Goal: Transaction & Acquisition: Purchase product/service

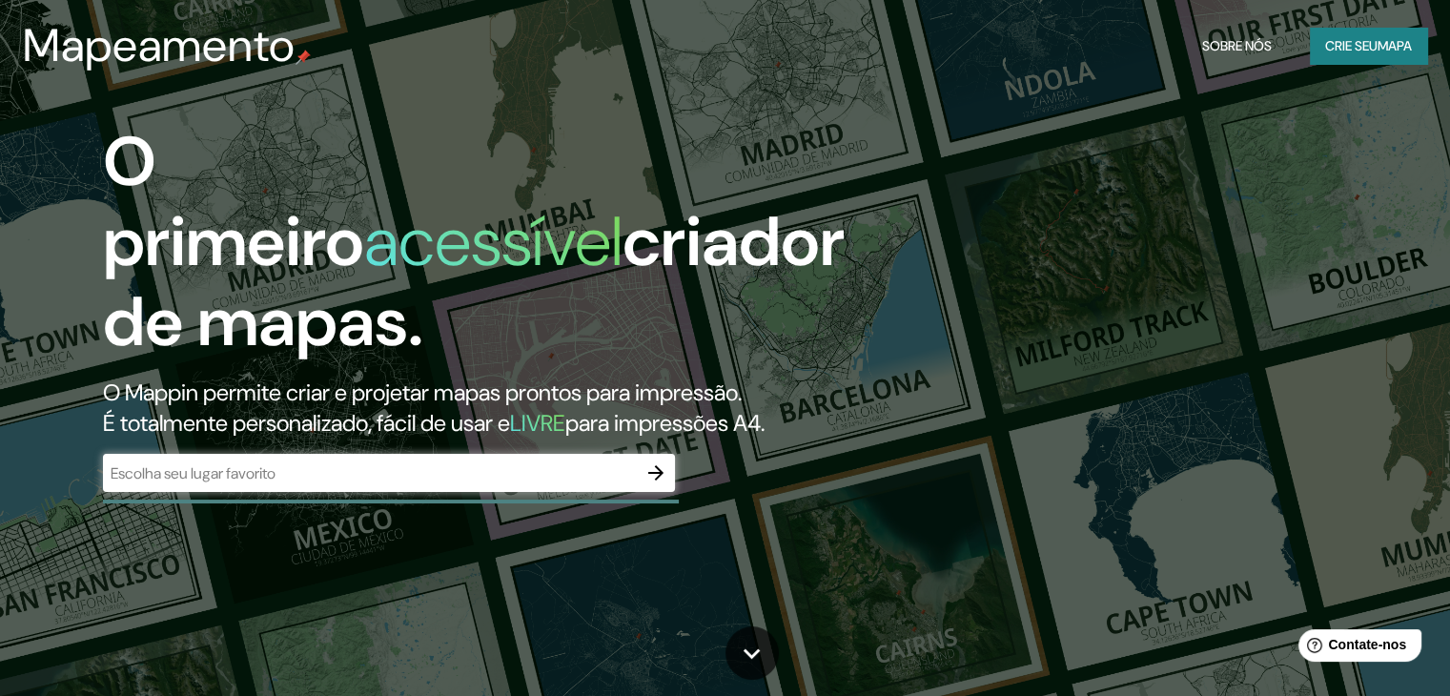
click at [306, 479] on input "text" at bounding box center [370, 473] width 534 height 22
click at [1371, 55] on font "Crie seu" at bounding box center [1351, 45] width 52 height 25
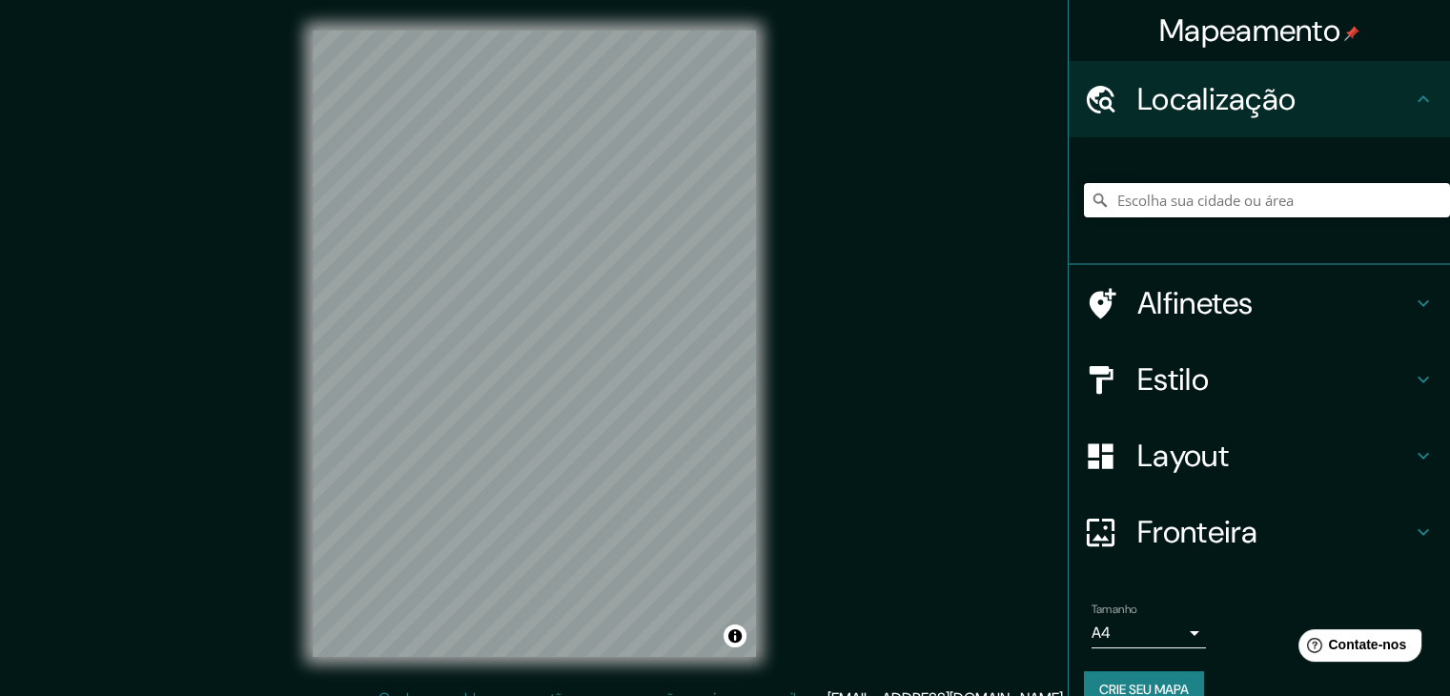
click at [1322, 214] on input "Escolha sua cidade ou área" at bounding box center [1267, 200] width 366 height 34
click at [1117, 202] on input "Goiânia, [GEOGRAPHIC_DATA], [GEOGRAPHIC_DATA]" at bounding box center [1267, 200] width 366 height 34
click at [1110, 202] on input "Goiânia, [GEOGRAPHIC_DATA], [GEOGRAPHIC_DATA]" at bounding box center [1267, 200] width 366 height 34
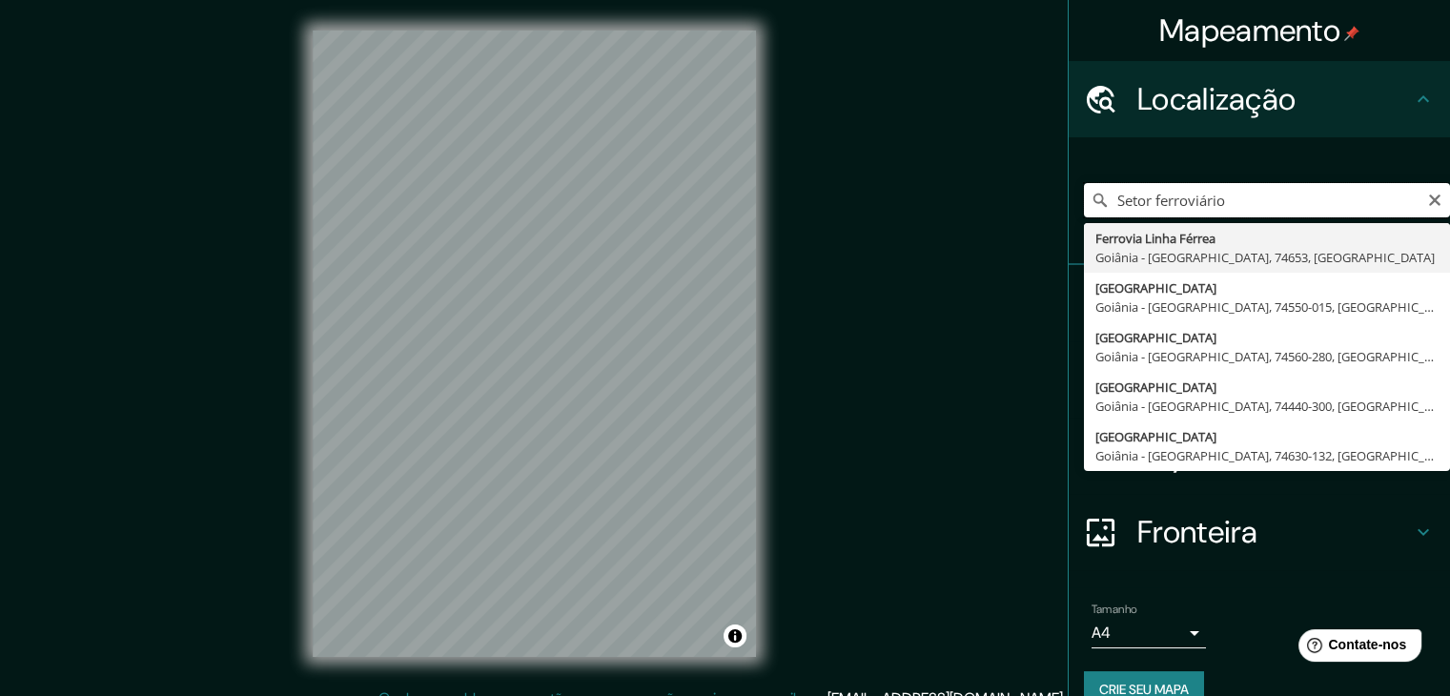
click at [1139, 205] on input "Setor ferroviário" at bounding box center [1267, 200] width 366 height 34
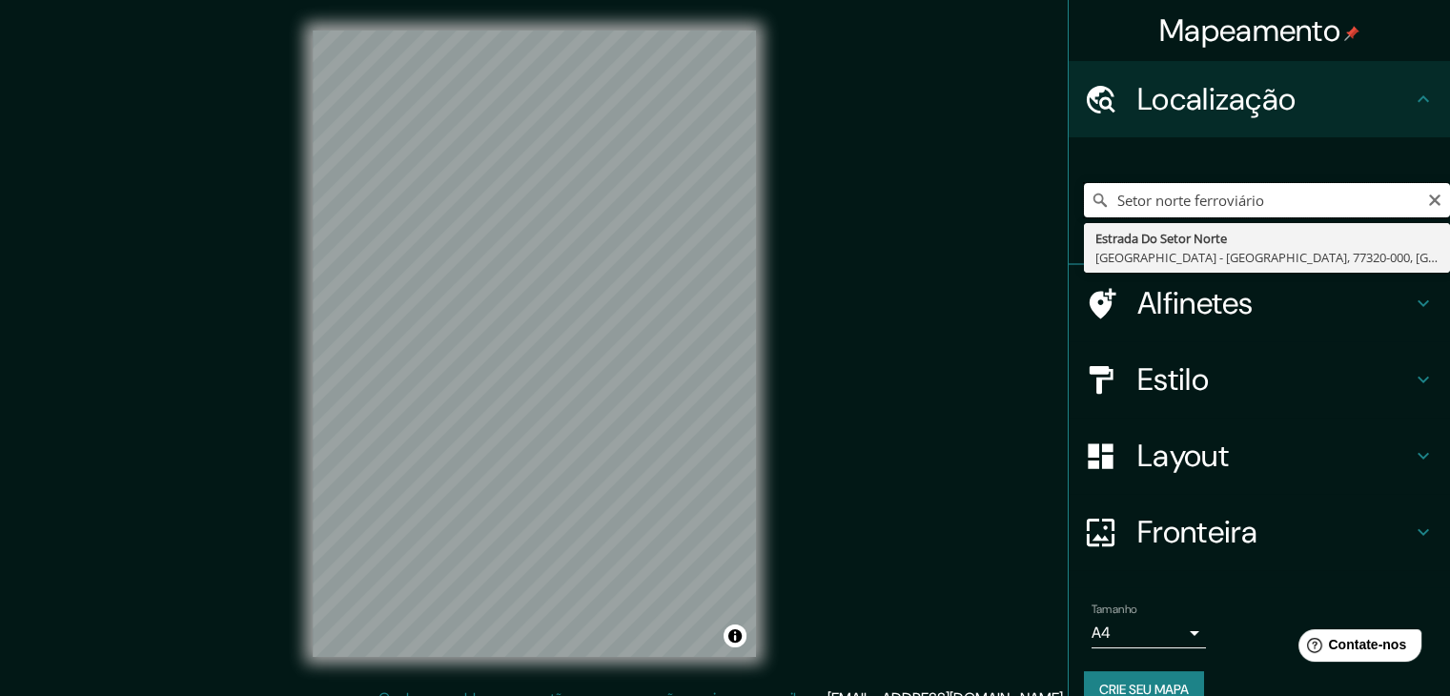
click at [1258, 198] on input "Setor norte ferroviário" at bounding box center [1267, 200] width 366 height 34
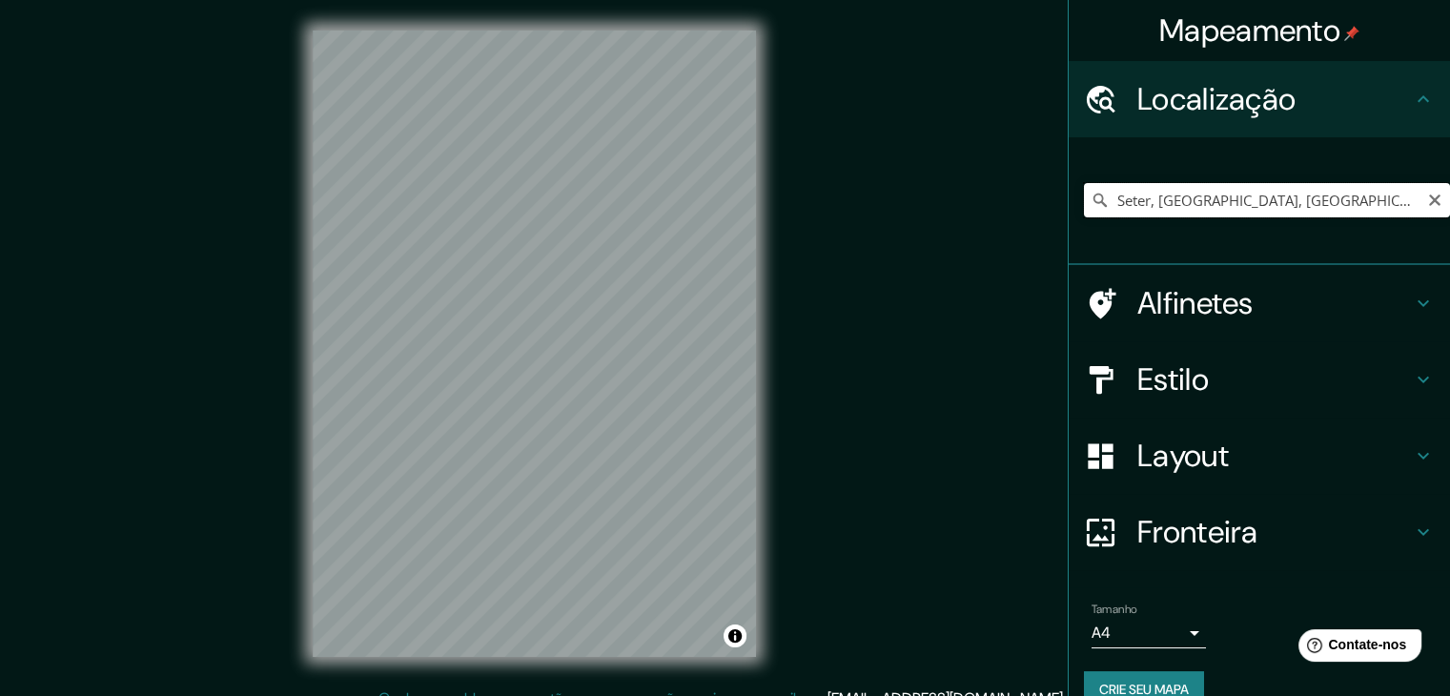
click at [1269, 193] on input "Seter, [GEOGRAPHIC_DATA], [GEOGRAPHIC_DATA]" at bounding box center [1267, 200] width 366 height 34
click at [1259, 201] on input "Seter, [GEOGRAPHIC_DATA], [GEOGRAPHIC_DATA]" at bounding box center [1267, 200] width 366 height 34
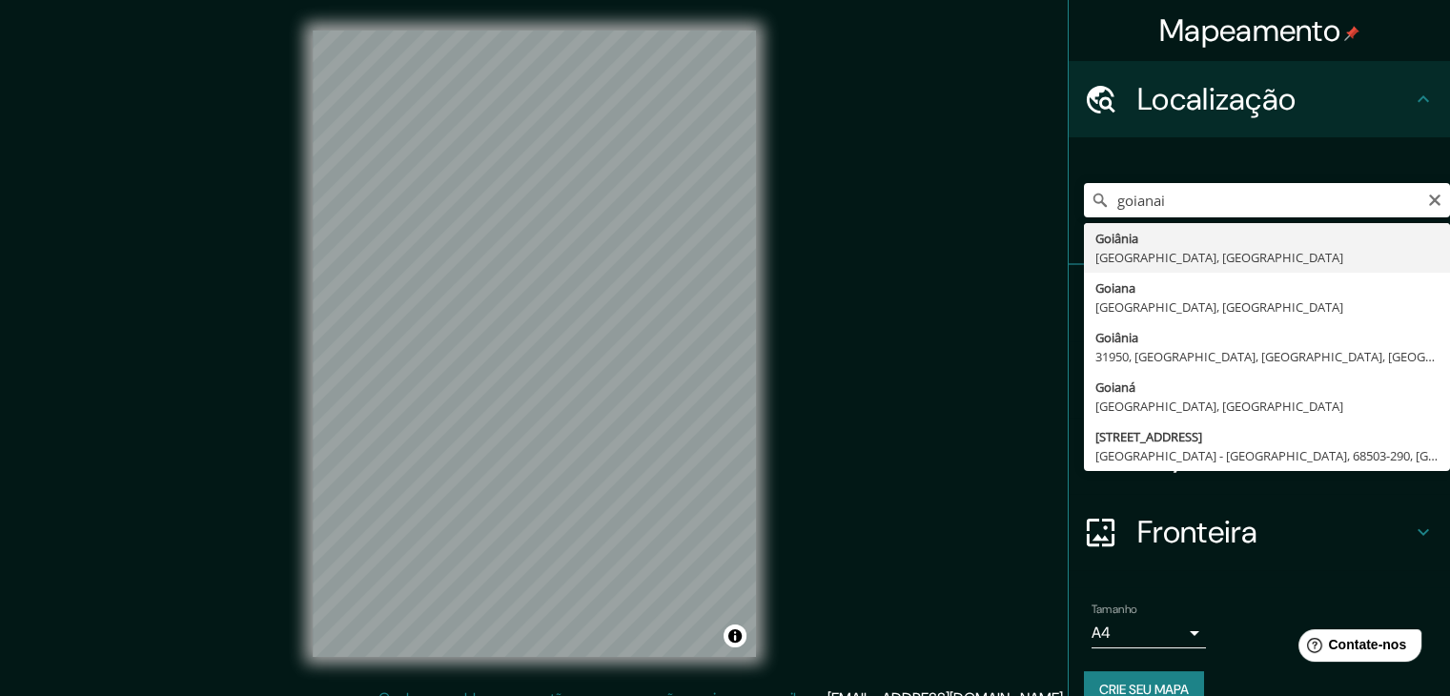
type input "Goiânia, [GEOGRAPHIC_DATA], [GEOGRAPHIC_DATA]"
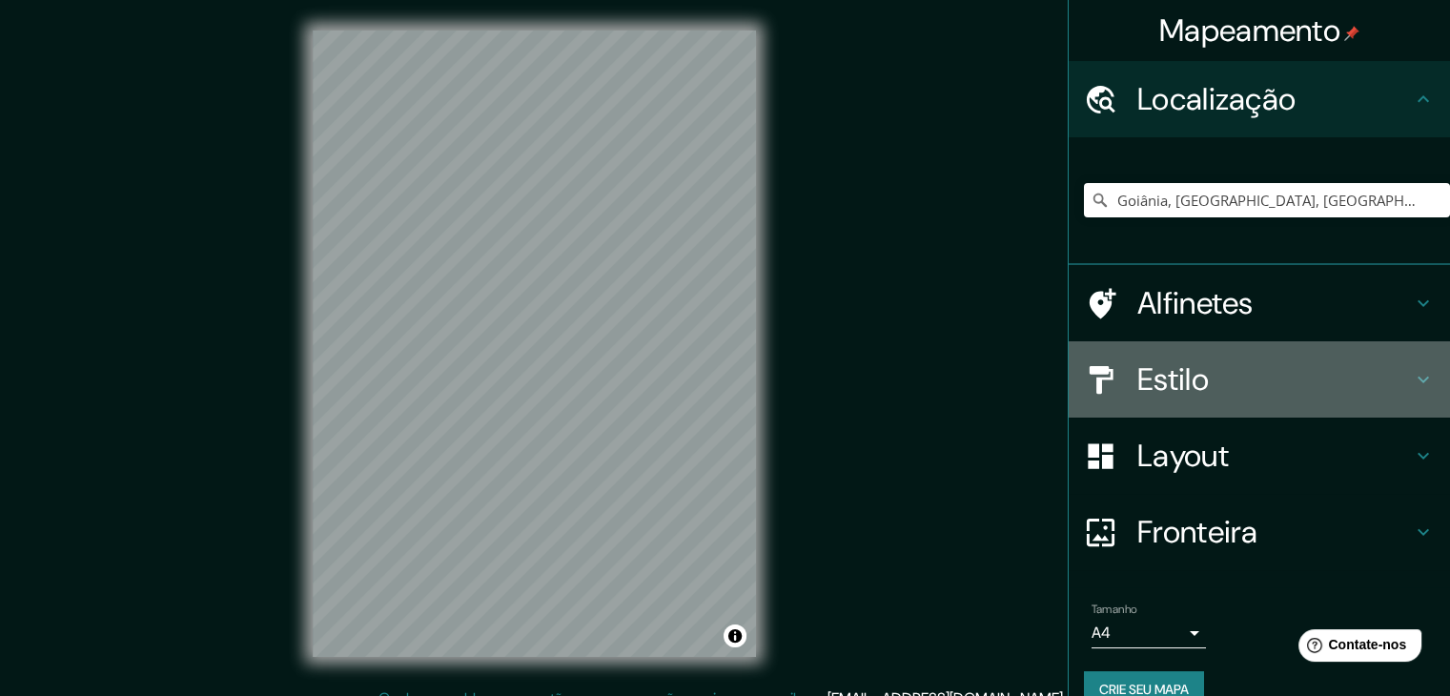
click at [1168, 382] on font "Estilo" at bounding box center [1172, 379] width 71 height 40
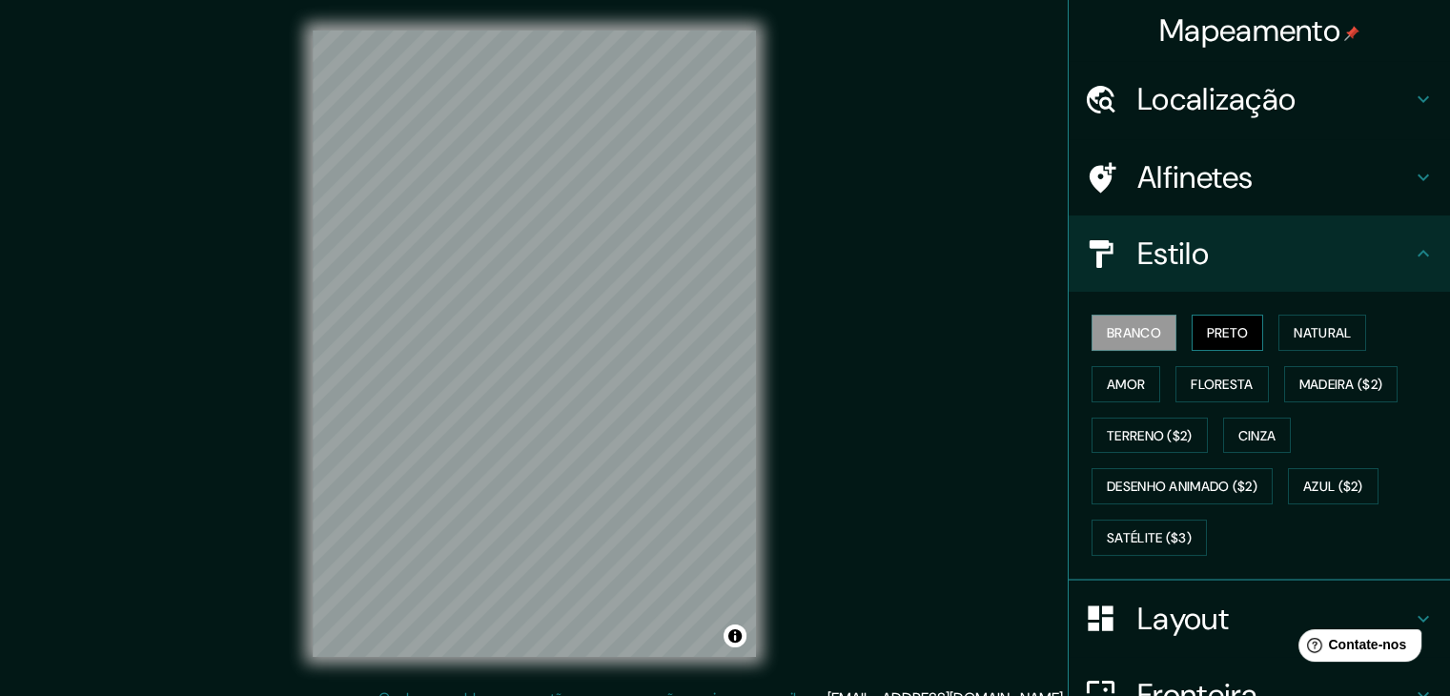
click at [1192, 331] on button "Preto" at bounding box center [1228, 333] width 72 height 36
click at [1294, 329] on font "Natural" at bounding box center [1322, 332] width 57 height 17
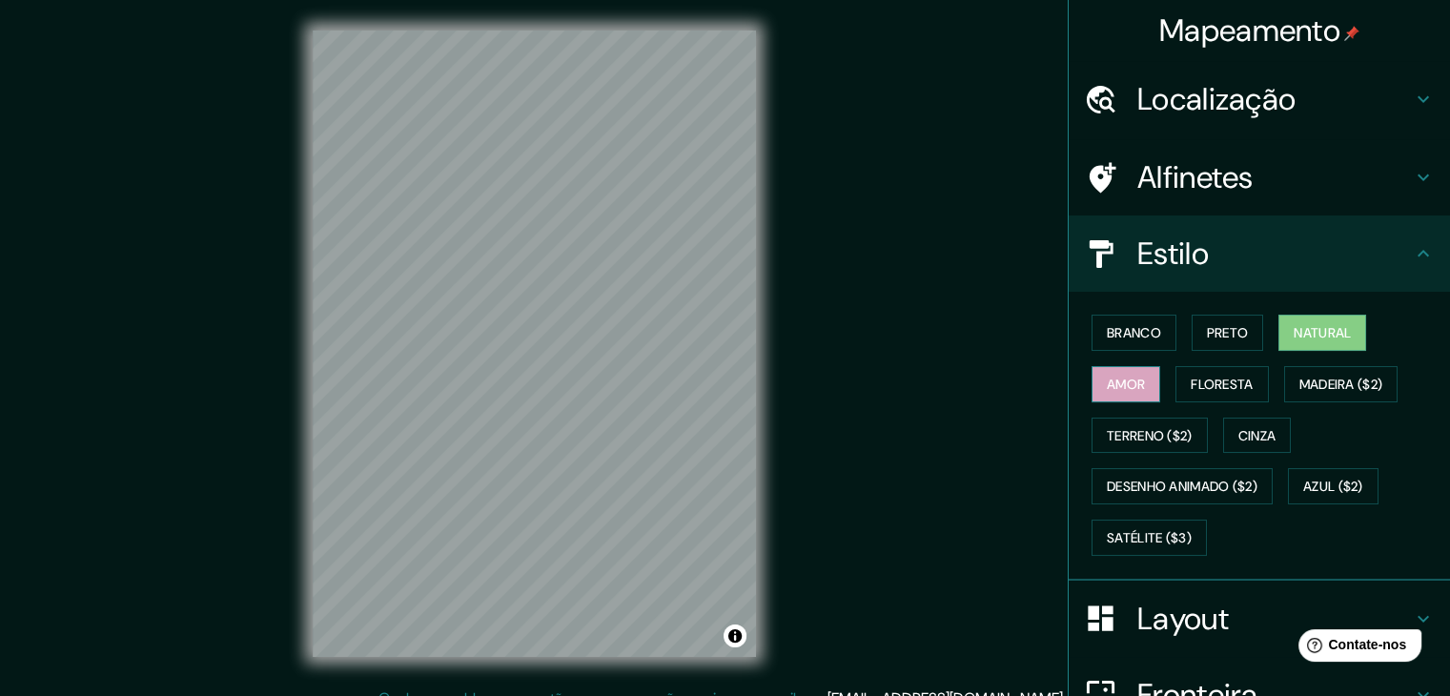
click at [1128, 386] on font "Amor" at bounding box center [1126, 384] width 38 height 17
click at [1197, 386] on font "Floresta" at bounding box center [1222, 384] width 62 height 17
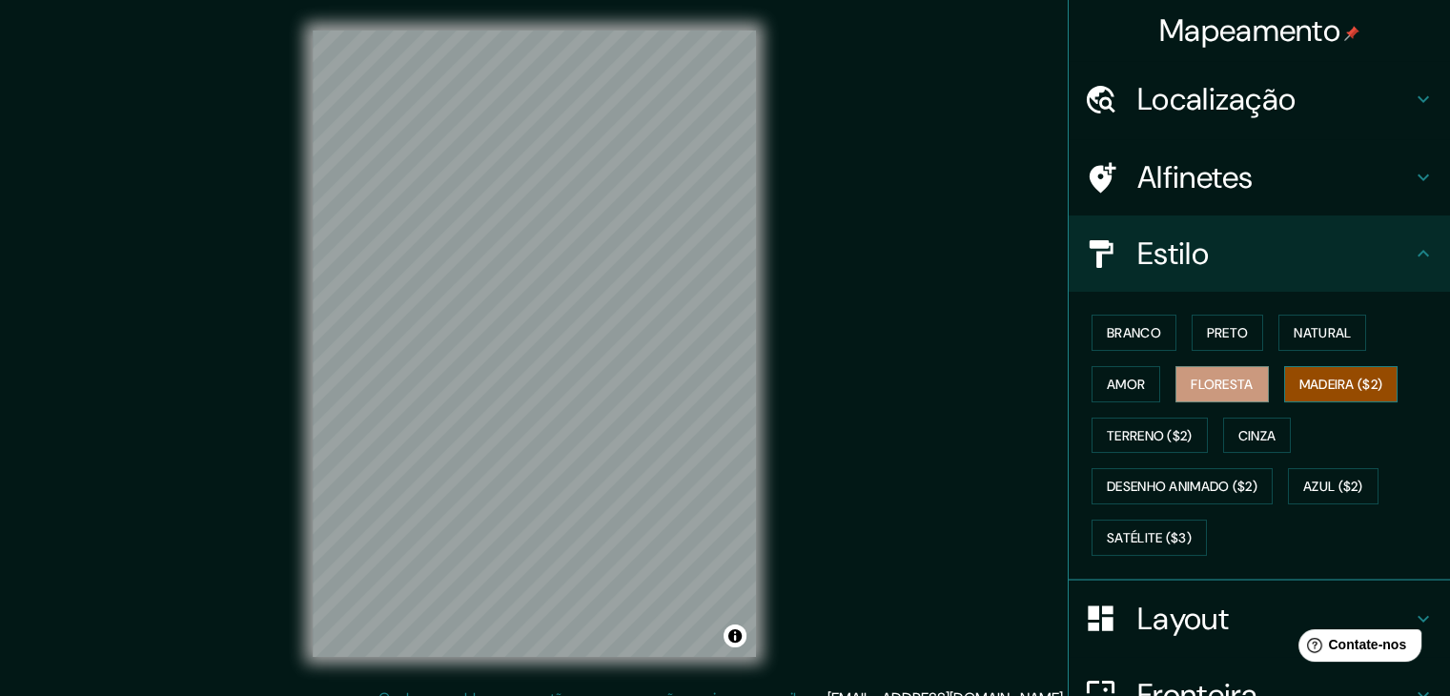
click at [1319, 383] on font "Madeira ($2)" at bounding box center [1341, 384] width 84 height 17
click at [1131, 429] on font "Terreno ($2)" at bounding box center [1150, 435] width 86 height 17
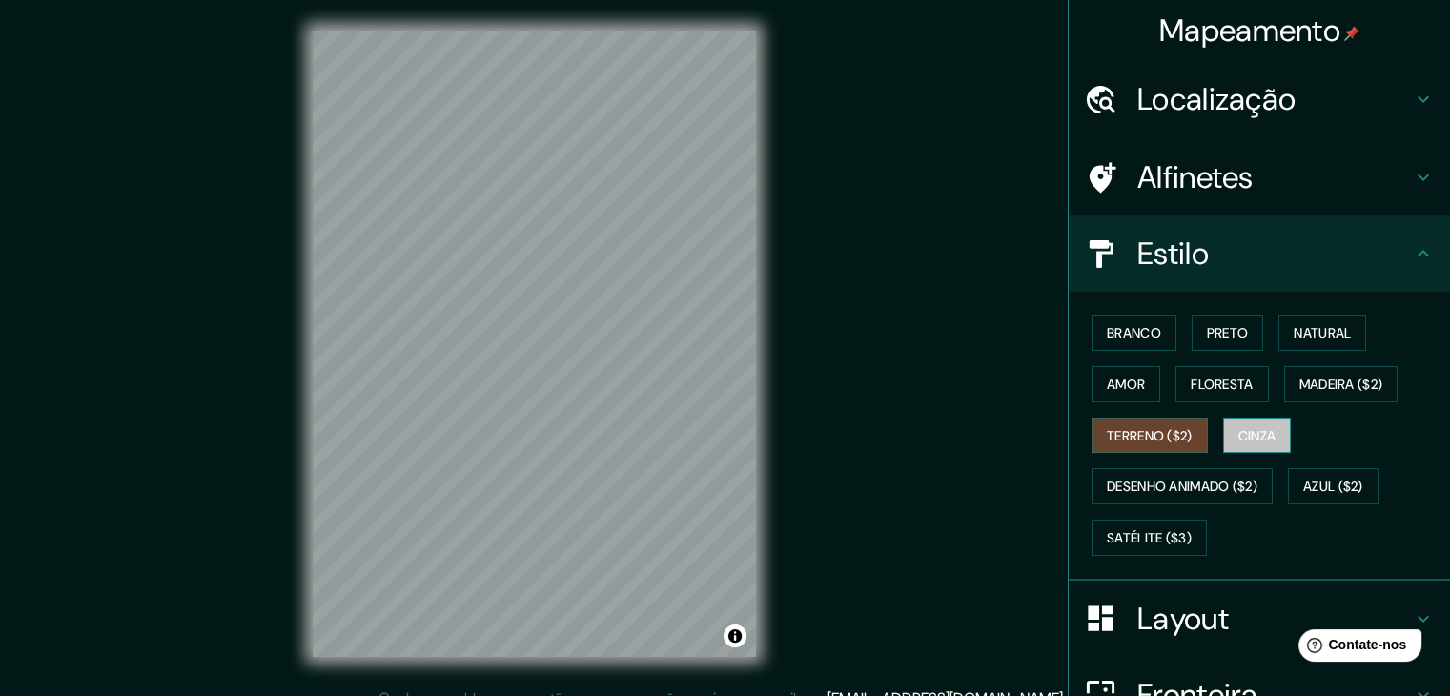
click at [1269, 442] on button "Cinza" at bounding box center [1257, 436] width 69 height 36
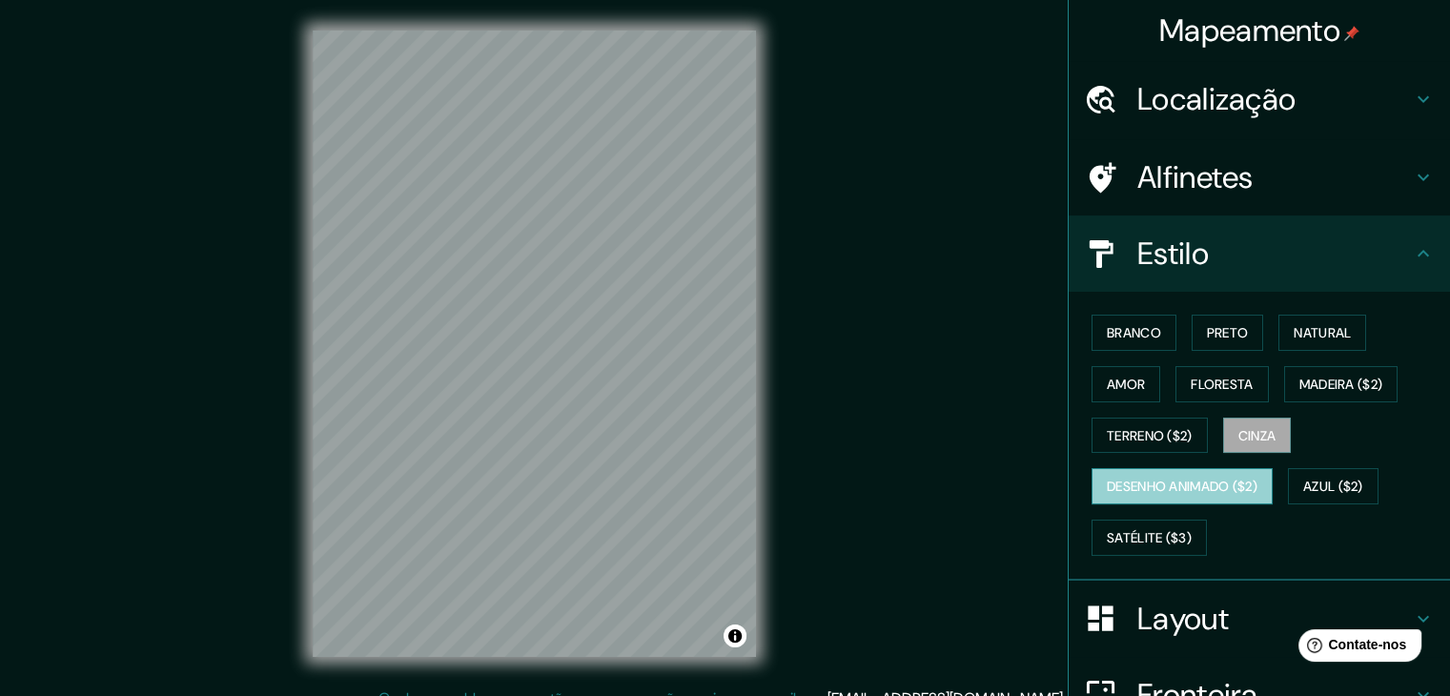
click at [1192, 484] on font "Desenho animado ($2)" at bounding box center [1182, 487] width 151 height 17
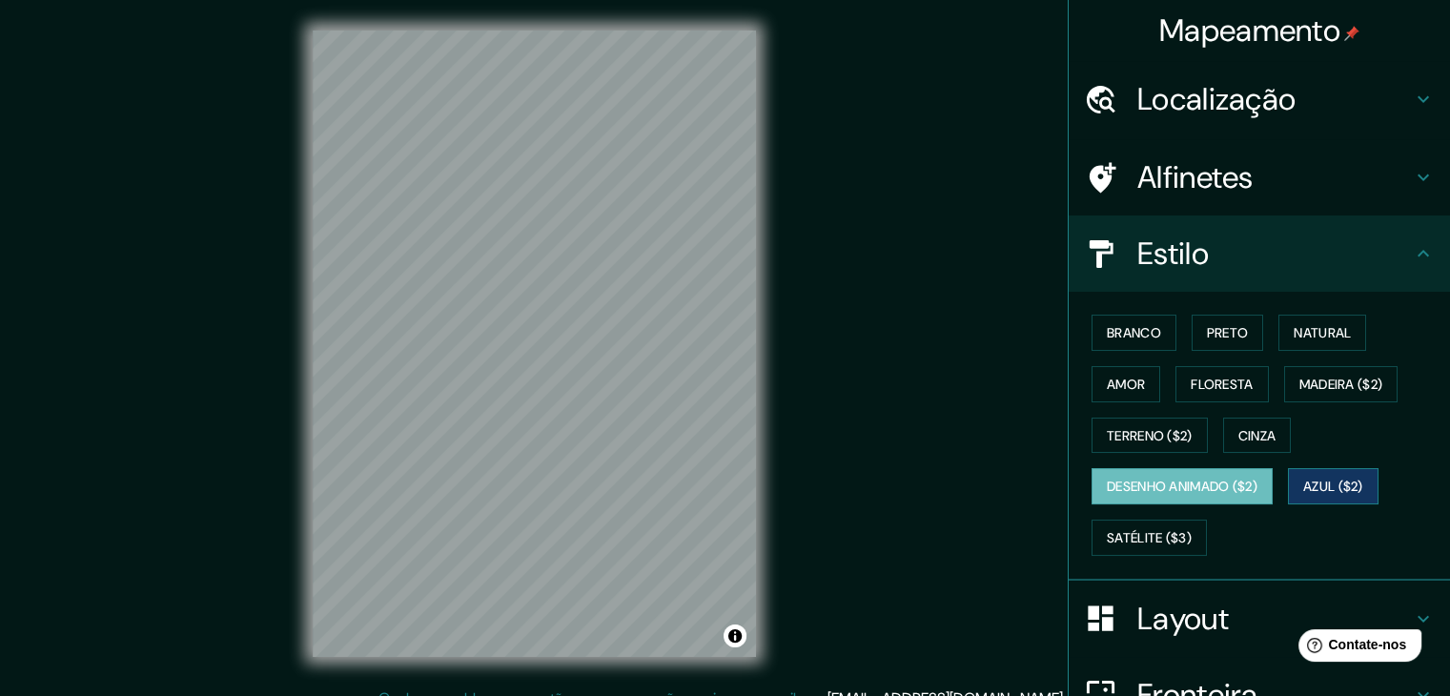
click at [1352, 491] on font "Azul ($2)" at bounding box center [1333, 487] width 60 height 17
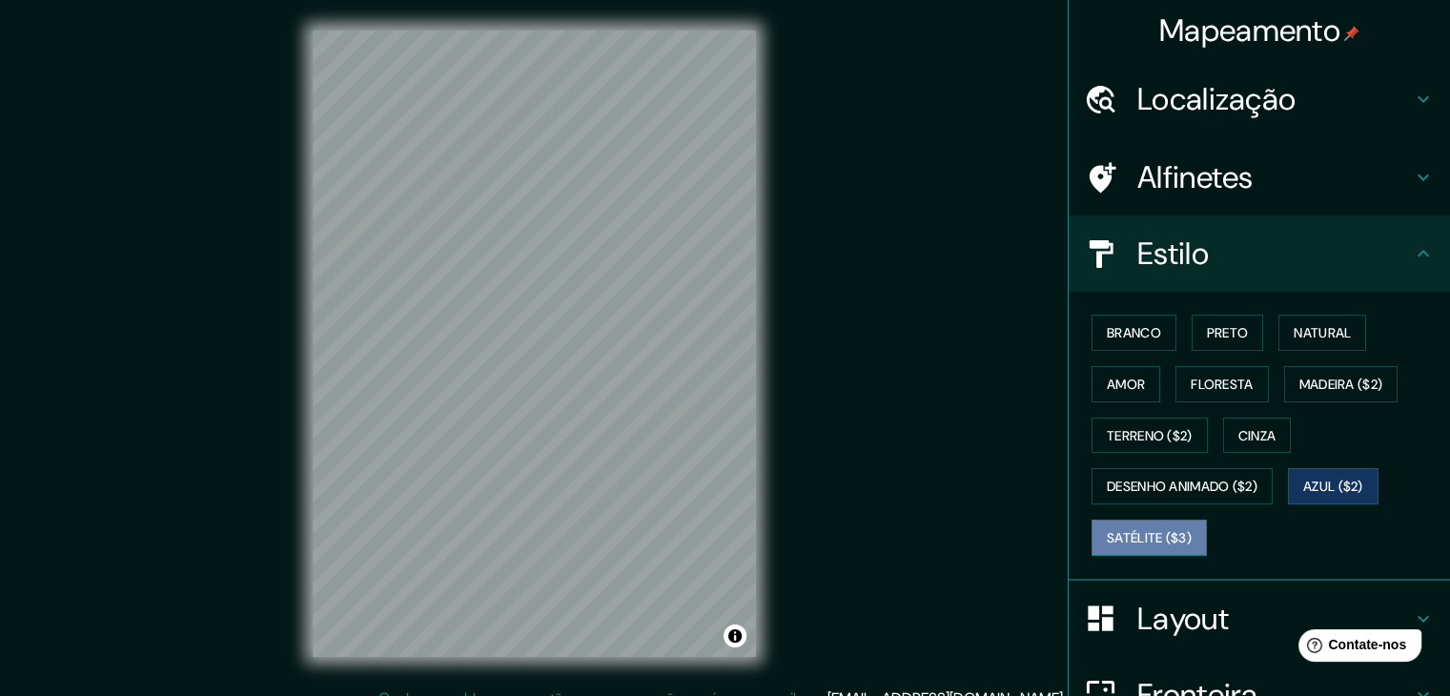
click at [1136, 525] on font "Satélite ($3)" at bounding box center [1149, 537] width 85 height 25
click at [788, 361] on div "Mapeamento Localização [GEOGRAPHIC_DATA], [GEOGRAPHIC_DATA], [GEOGRAPHIC_DATA] …" at bounding box center [725, 359] width 1450 height 718
click at [846, 256] on div "Mapeamento Localização [GEOGRAPHIC_DATA], [GEOGRAPHIC_DATA], [GEOGRAPHIC_DATA] …" at bounding box center [725, 359] width 1450 height 718
click at [265, 254] on div "Mapeamento Localização [GEOGRAPHIC_DATA], [GEOGRAPHIC_DATA], [GEOGRAPHIC_DATA] …" at bounding box center [725, 359] width 1450 height 718
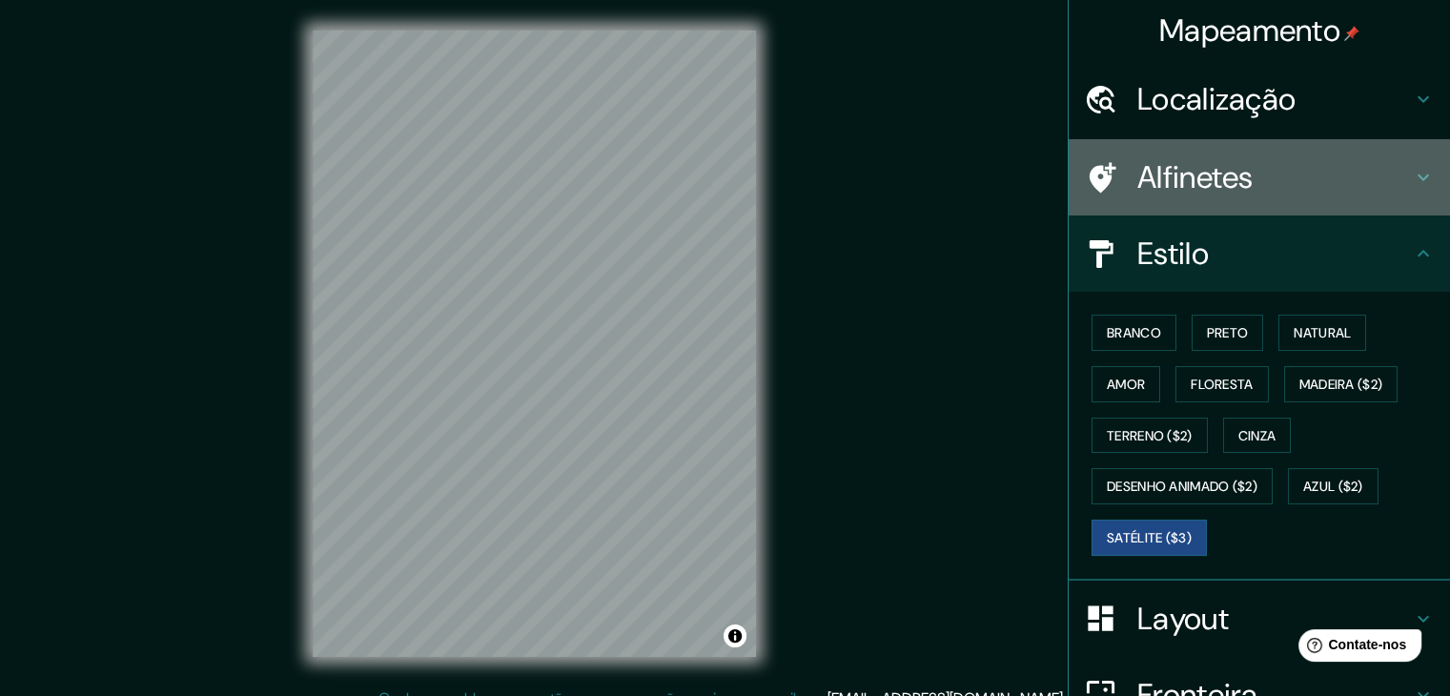
click at [1159, 181] on font "Alfinetes" at bounding box center [1195, 177] width 116 height 40
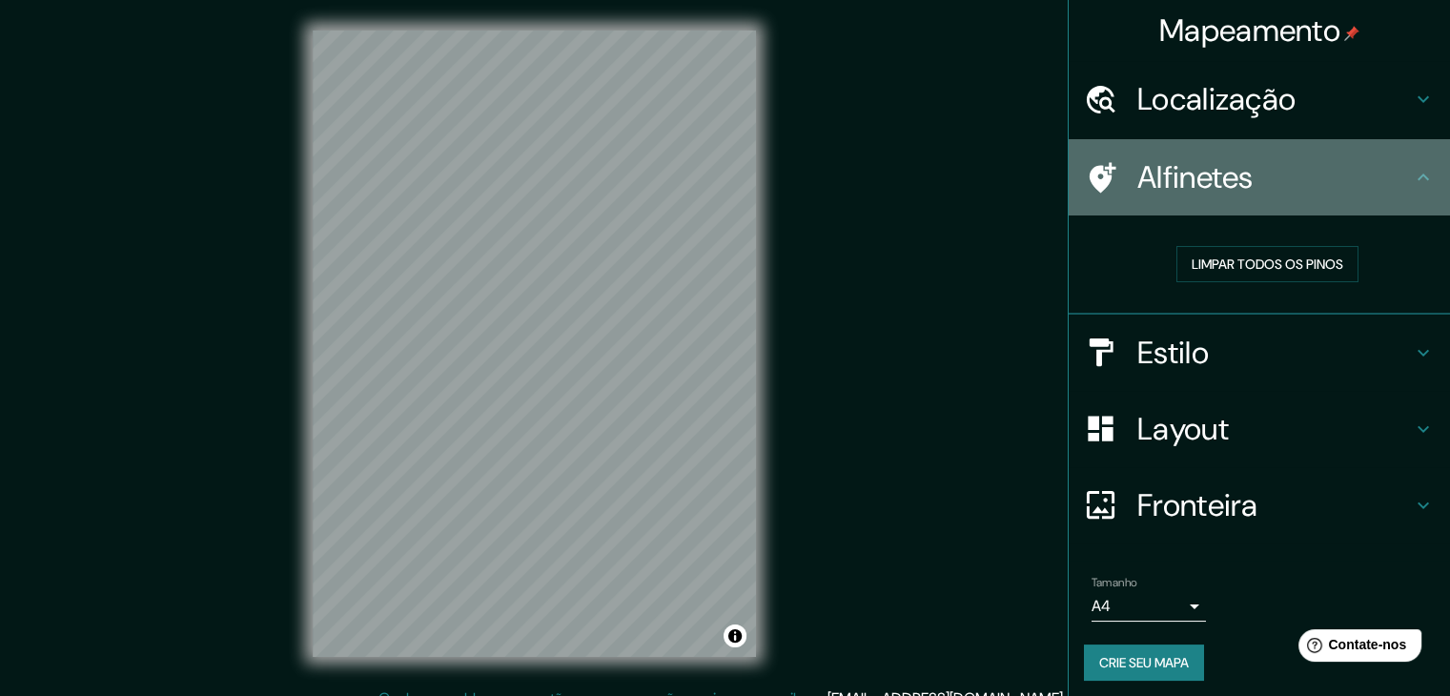
click at [1106, 176] on div at bounding box center [1110, 177] width 53 height 33
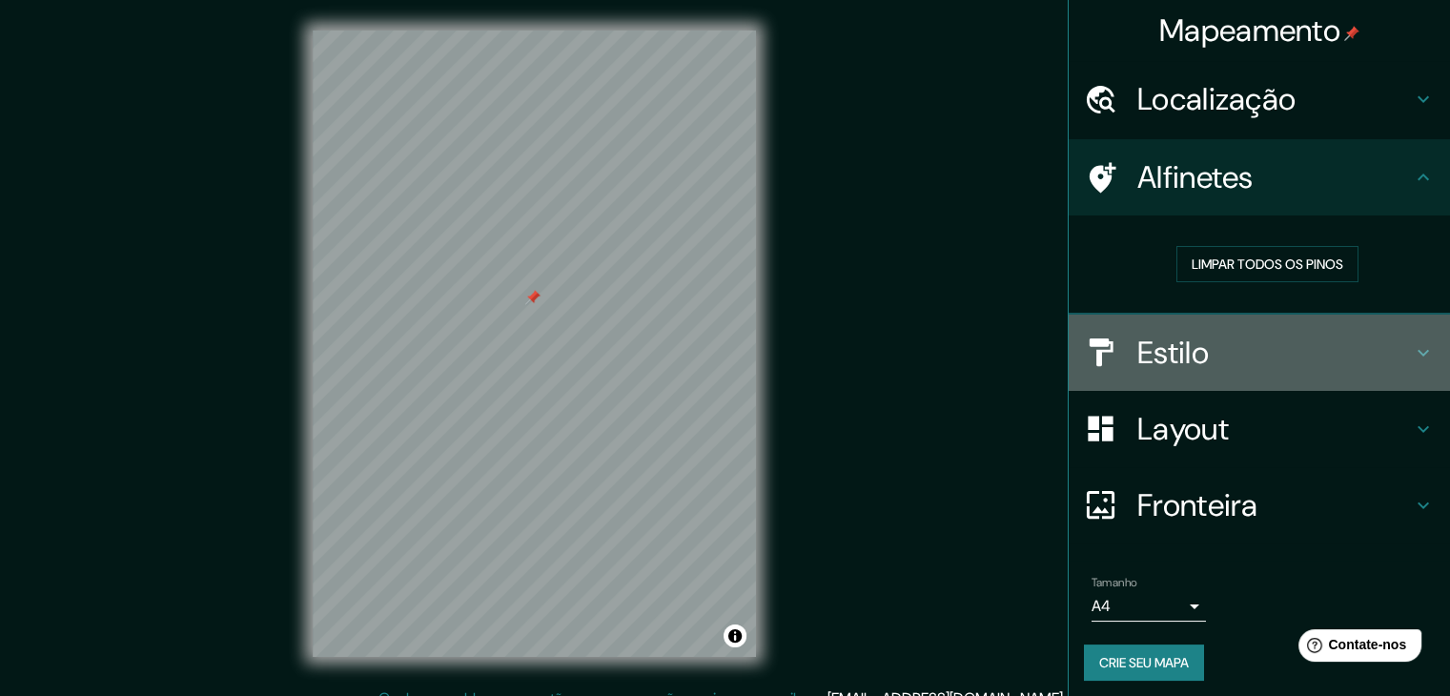
click at [1248, 346] on h4 "Estilo" at bounding box center [1274, 353] width 275 height 38
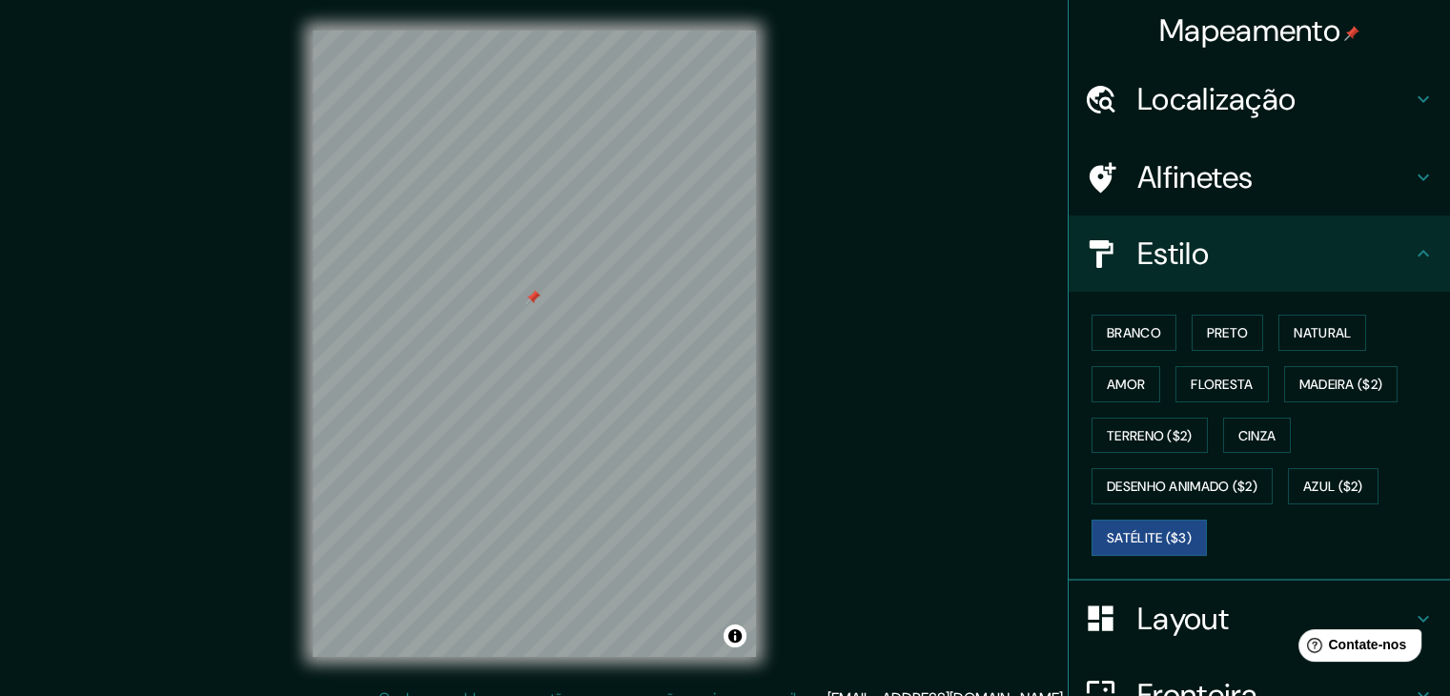
click at [1194, 613] on font "Layout" at bounding box center [1183, 619] width 92 height 40
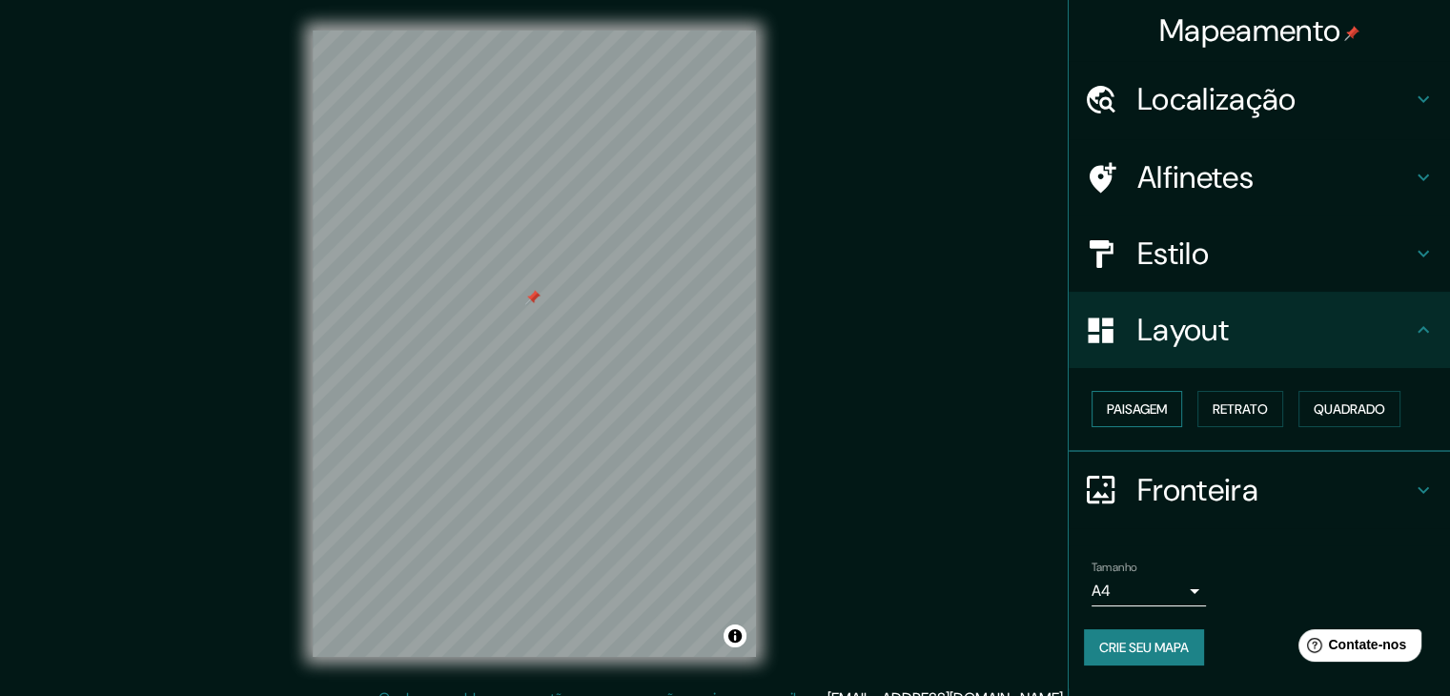
click at [1155, 413] on font "Paisagem" at bounding box center [1137, 408] width 60 height 17
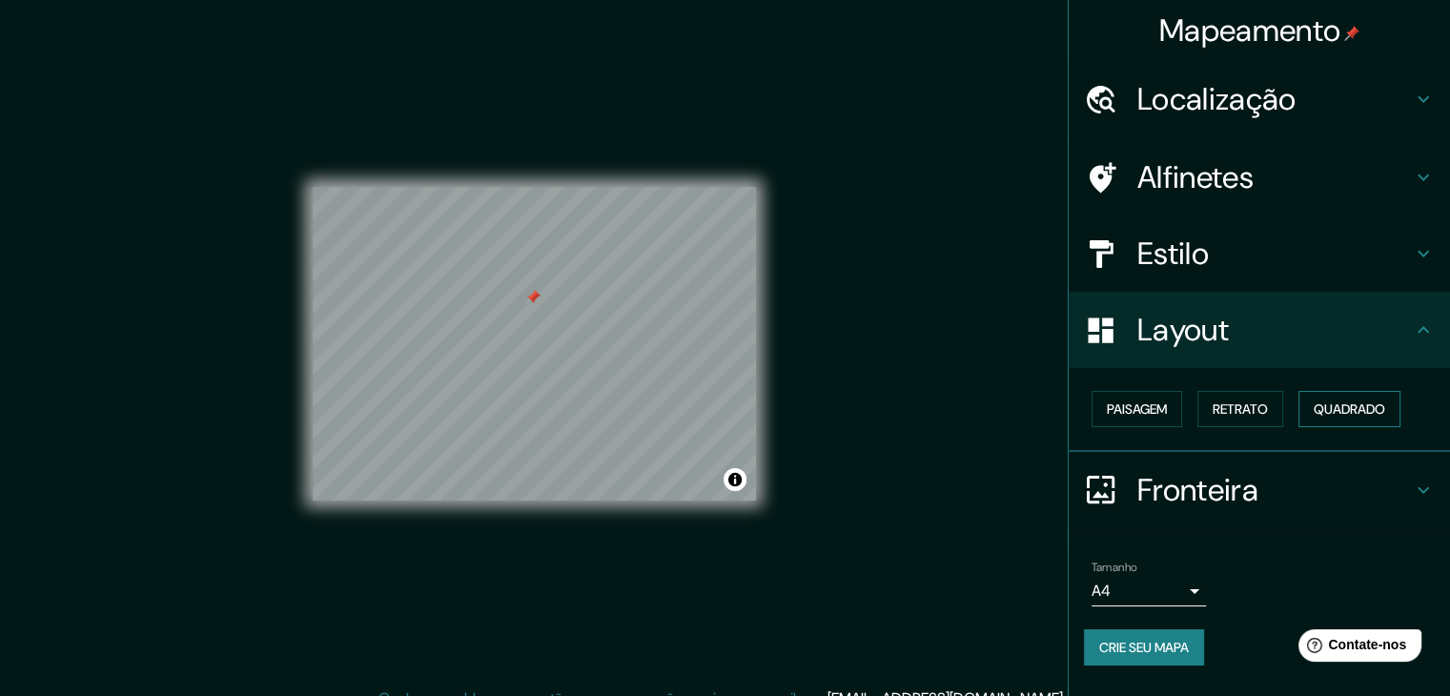
click at [1345, 413] on font "Quadrado" at bounding box center [1349, 408] width 71 height 17
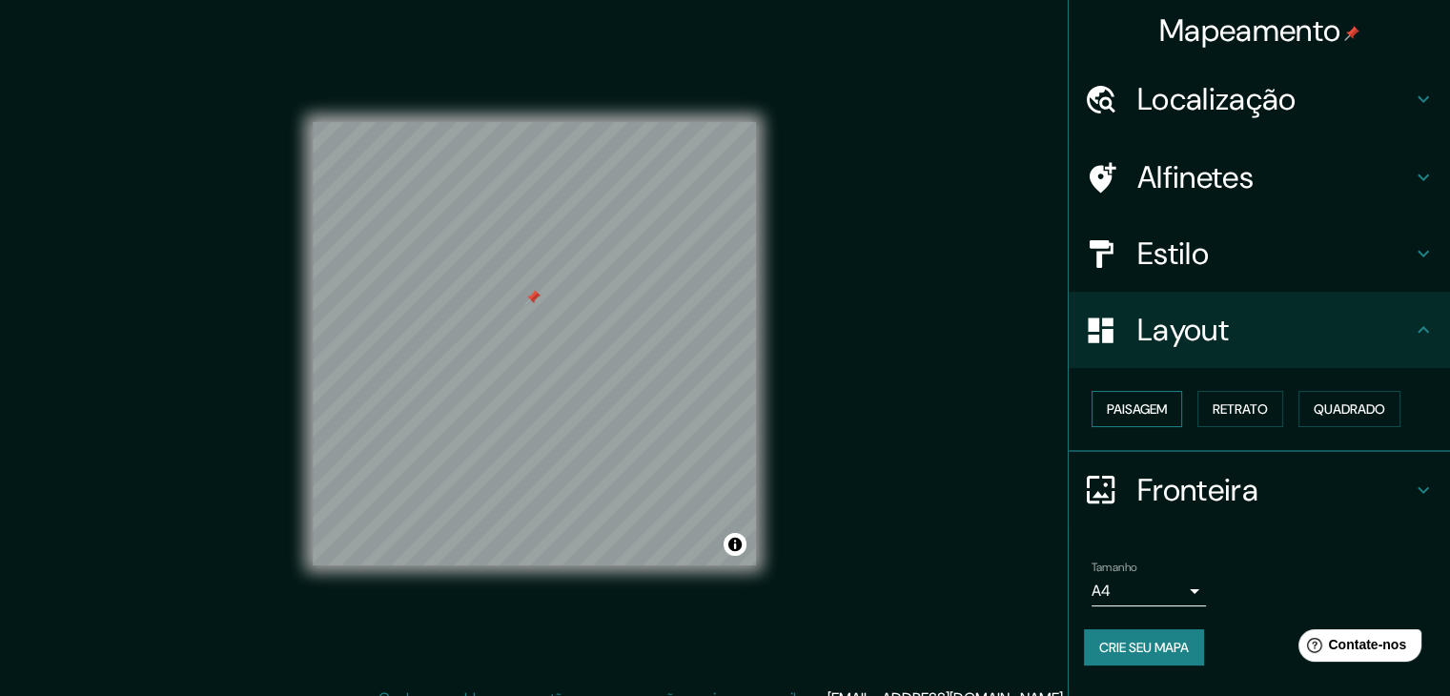
click at [1125, 415] on font "Paisagem" at bounding box center [1137, 408] width 60 height 17
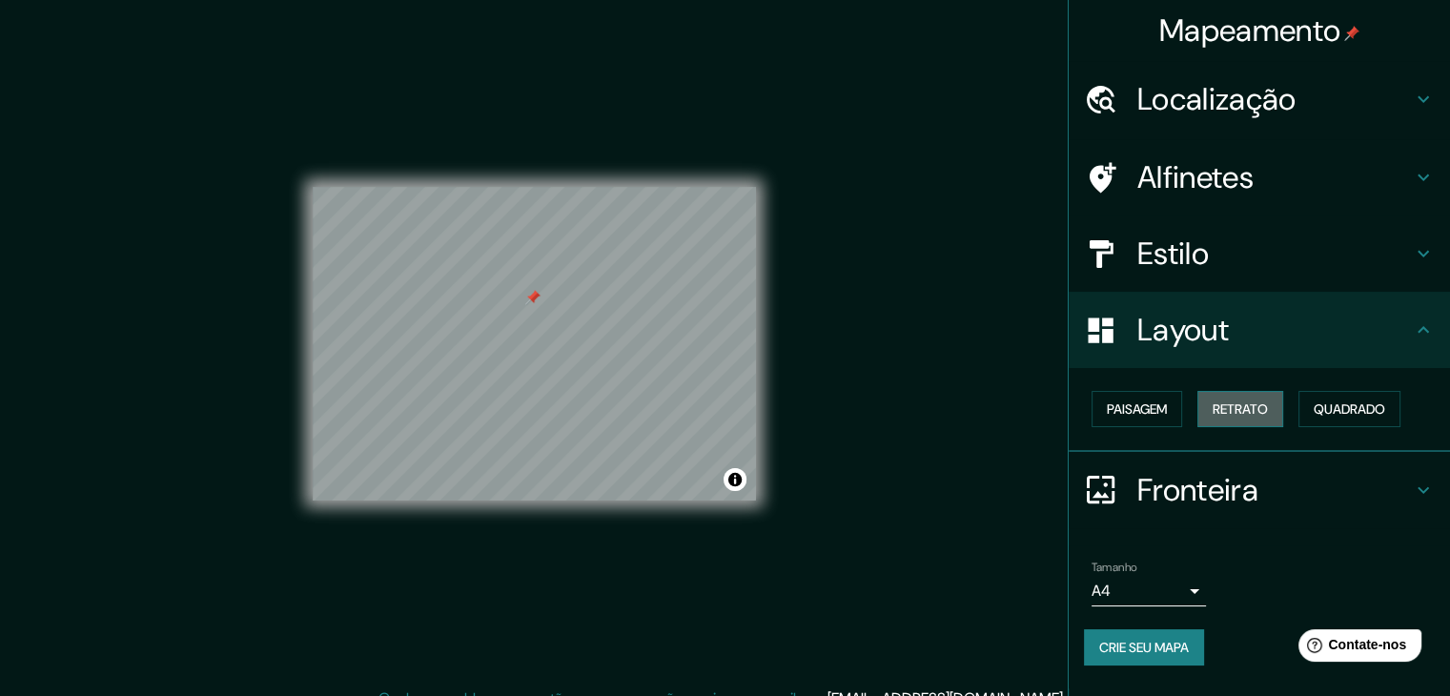
click at [1242, 416] on font "Retrato" at bounding box center [1240, 408] width 55 height 17
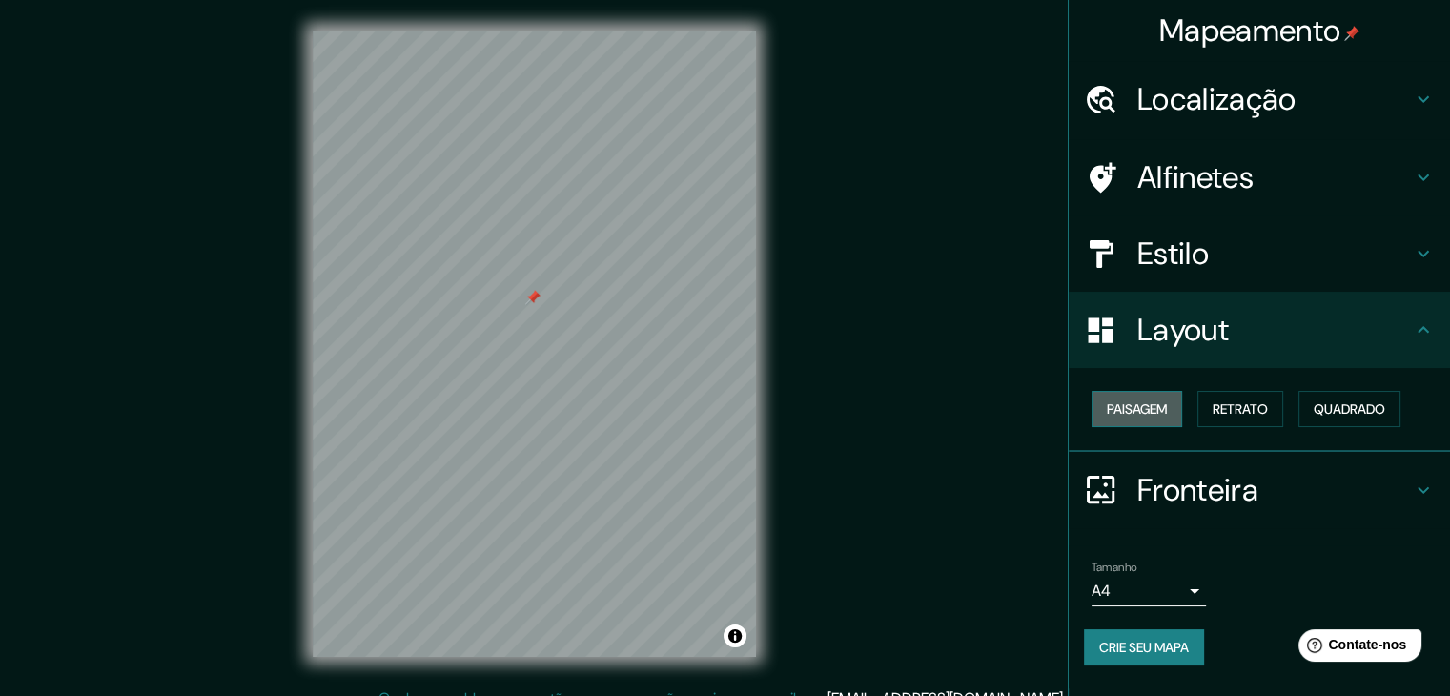
click at [1129, 416] on font "Paisagem" at bounding box center [1137, 408] width 60 height 17
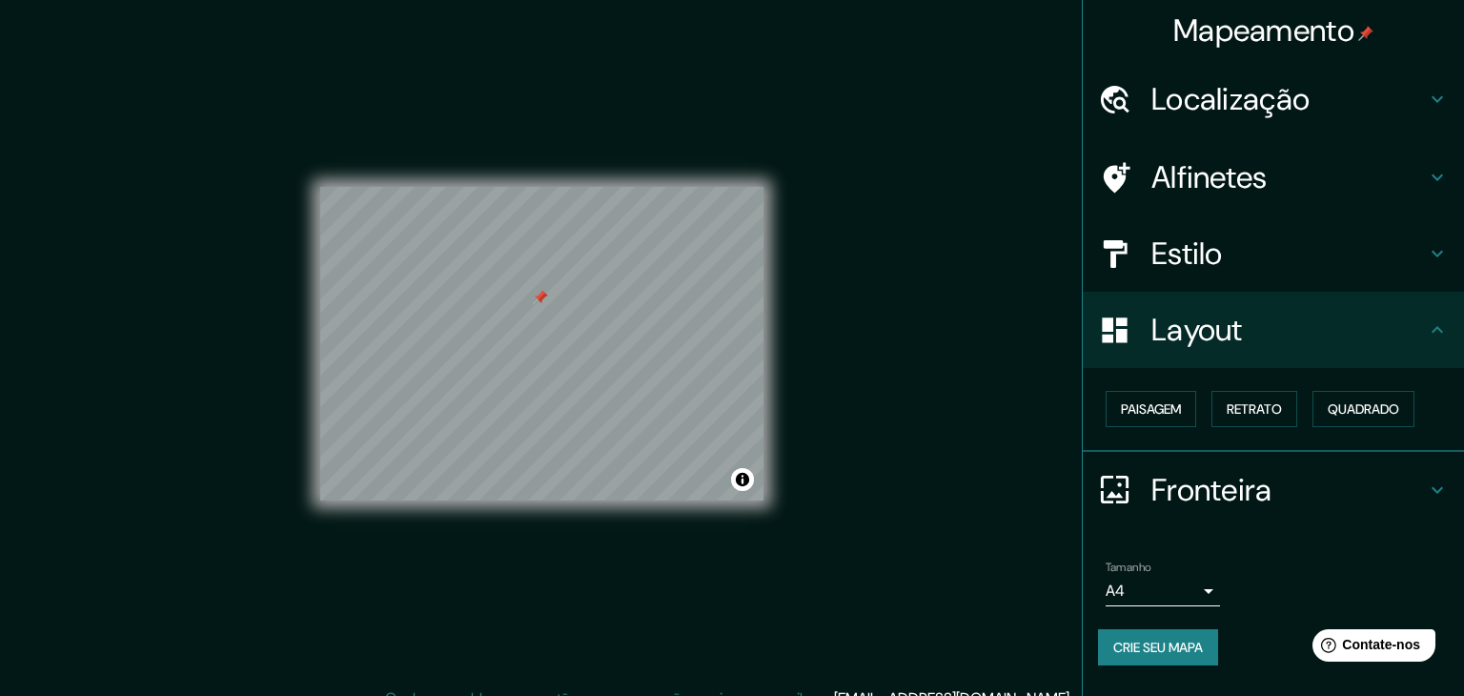
click at [1138, 588] on body "Mapeamento Localização [GEOGRAPHIC_DATA], [GEOGRAPHIC_DATA], [GEOGRAPHIC_DATA] …" at bounding box center [732, 348] width 1464 height 696
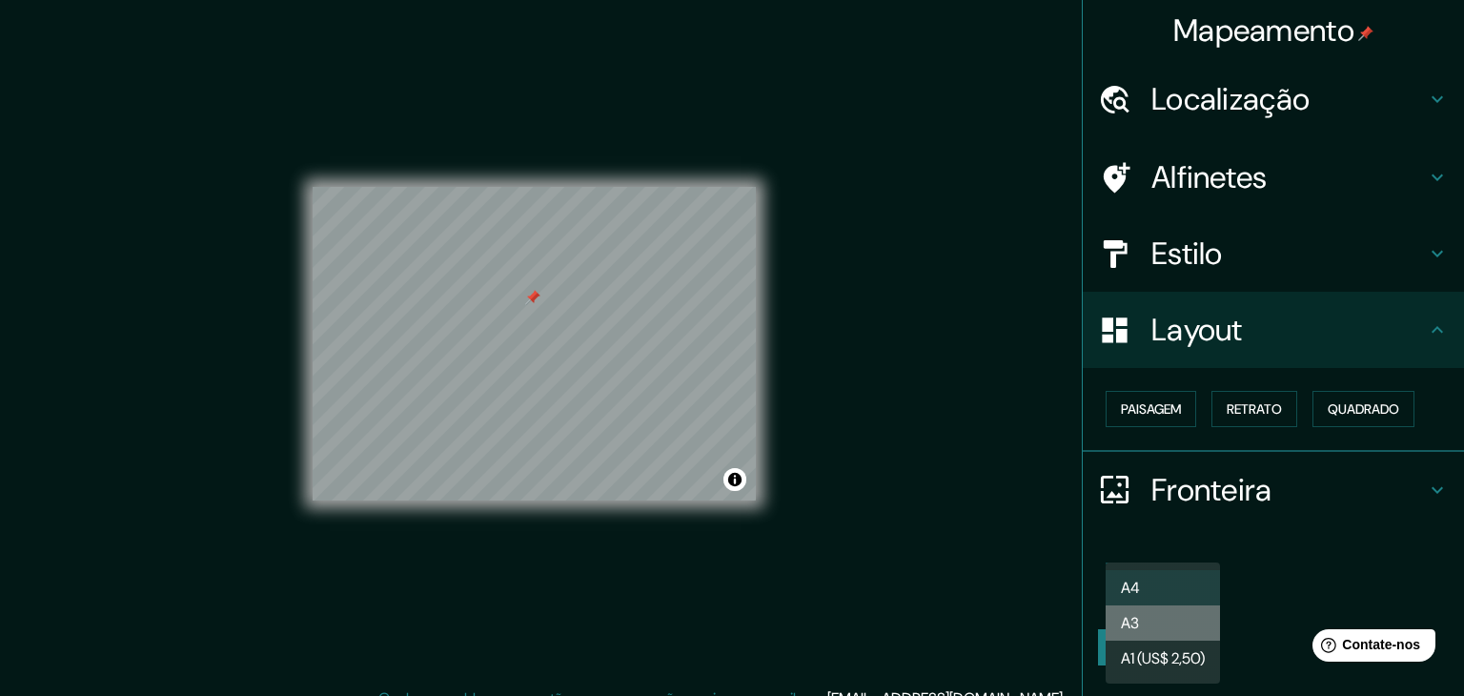
click at [1156, 618] on li "A3" at bounding box center [1163, 622] width 114 height 35
type input "a4"
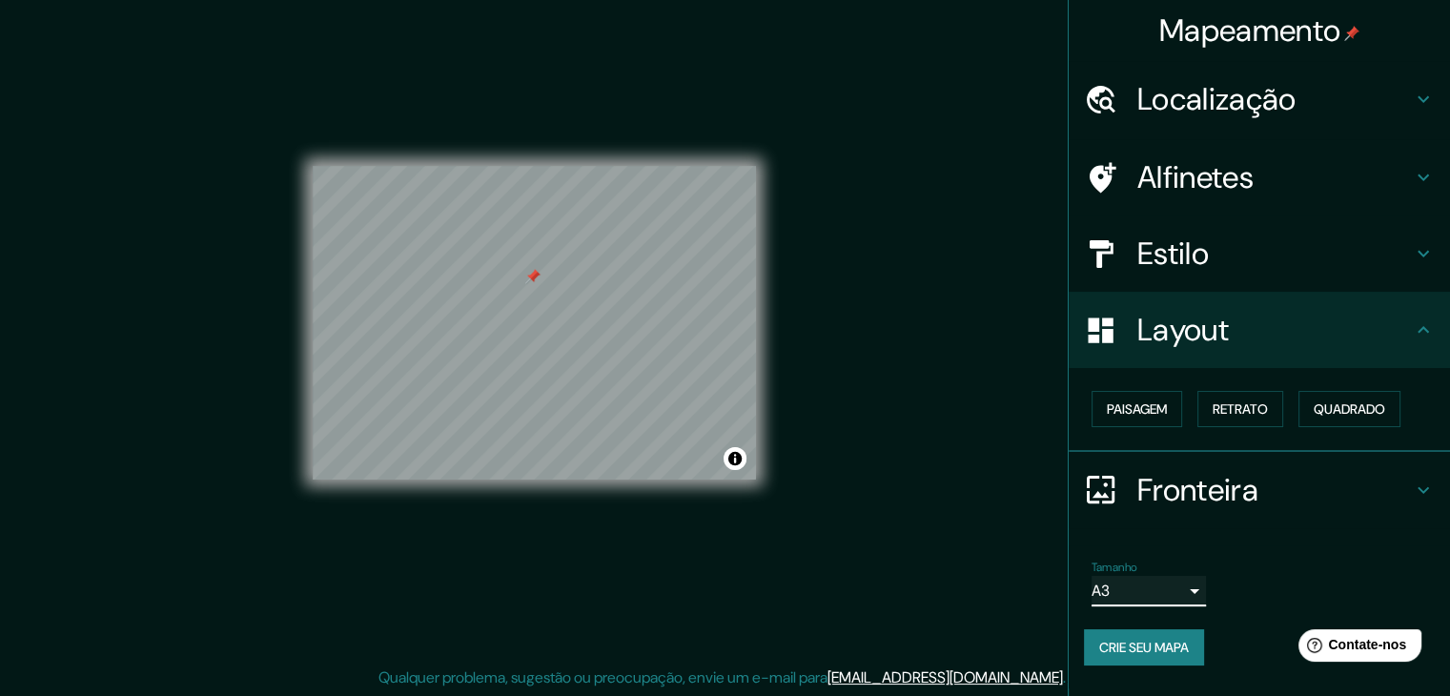
scroll to position [22, 0]
click at [1229, 492] on font "Fronteira" at bounding box center [1197, 490] width 121 height 40
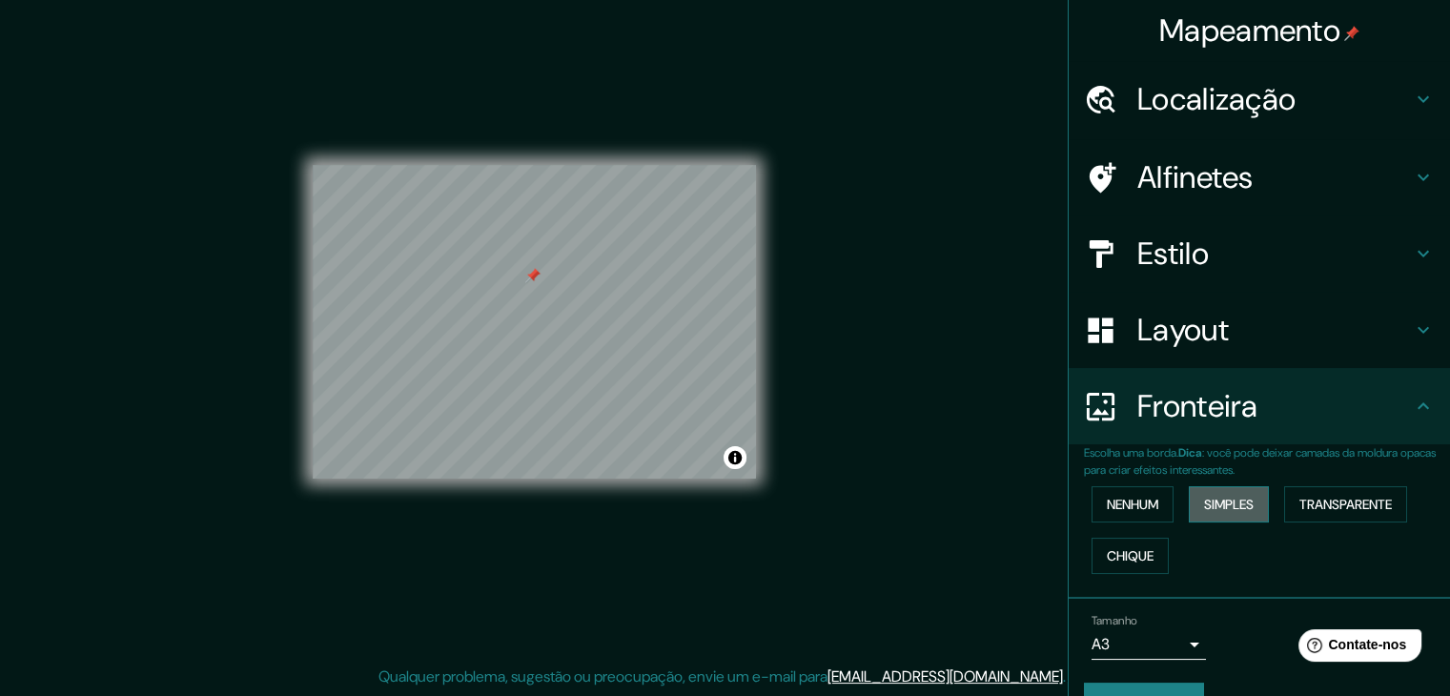
click at [1232, 508] on font "Simples" at bounding box center [1229, 504] width 50 height 17
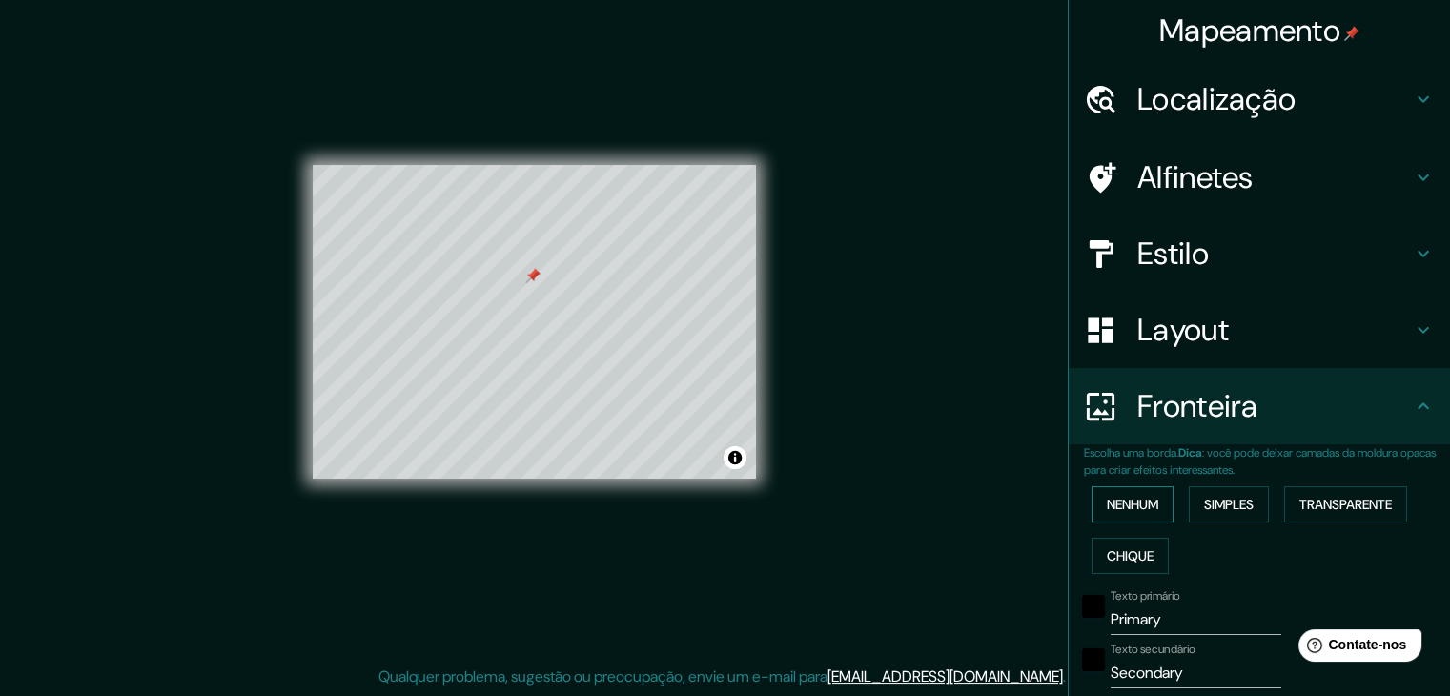
click at [1122, 508] on font "Nenhum" at bounding box center [1132, 504] width 51 height 17
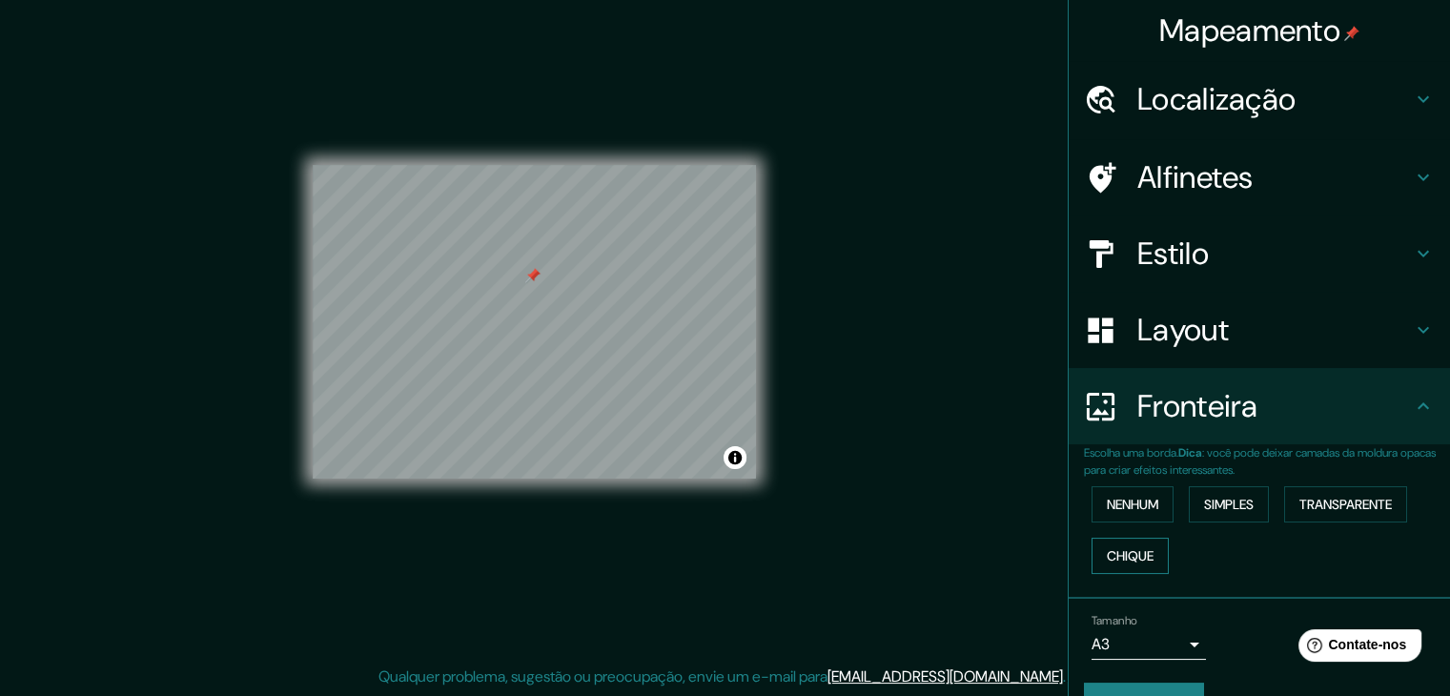
click at [1122, 554] on font "Chique" at bounding box center [1130, 555] width 47 height 17
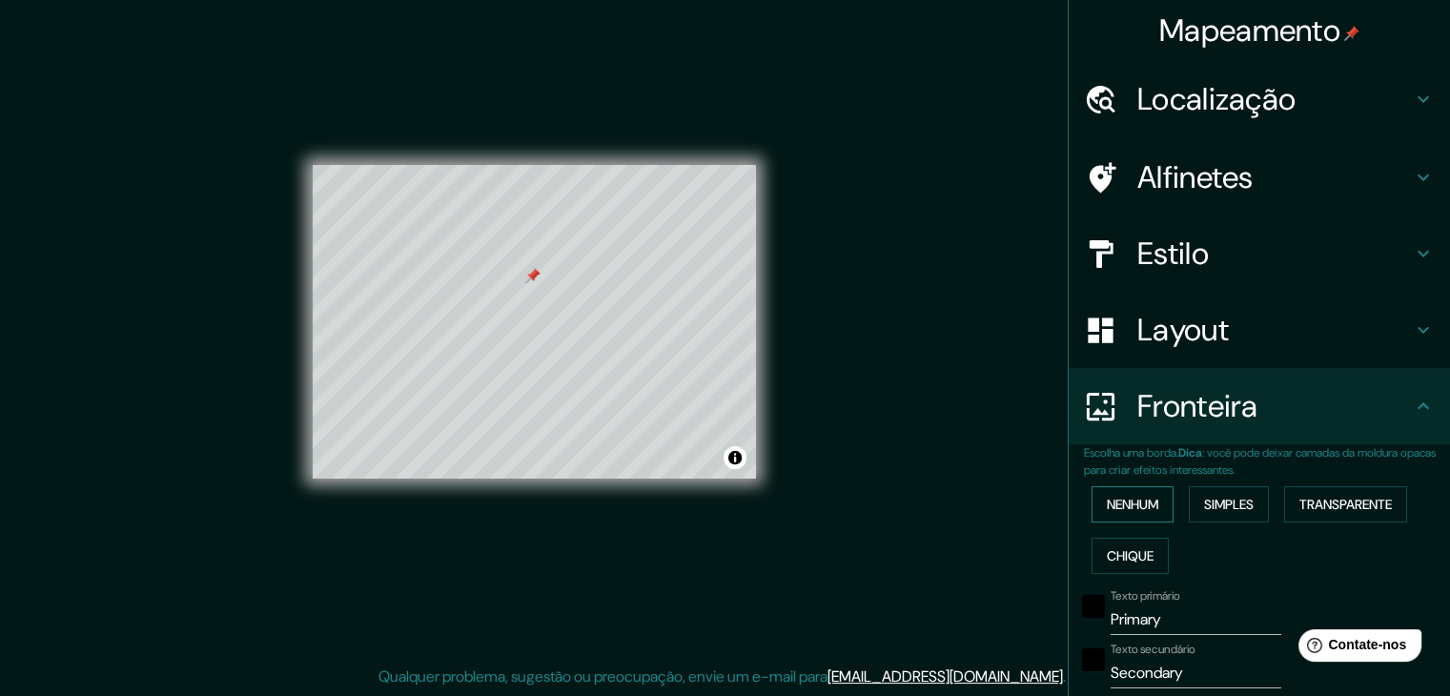
click at [1121, 505] on font "Nenhum" at bounding box center [1132, 504] width 51 height 17
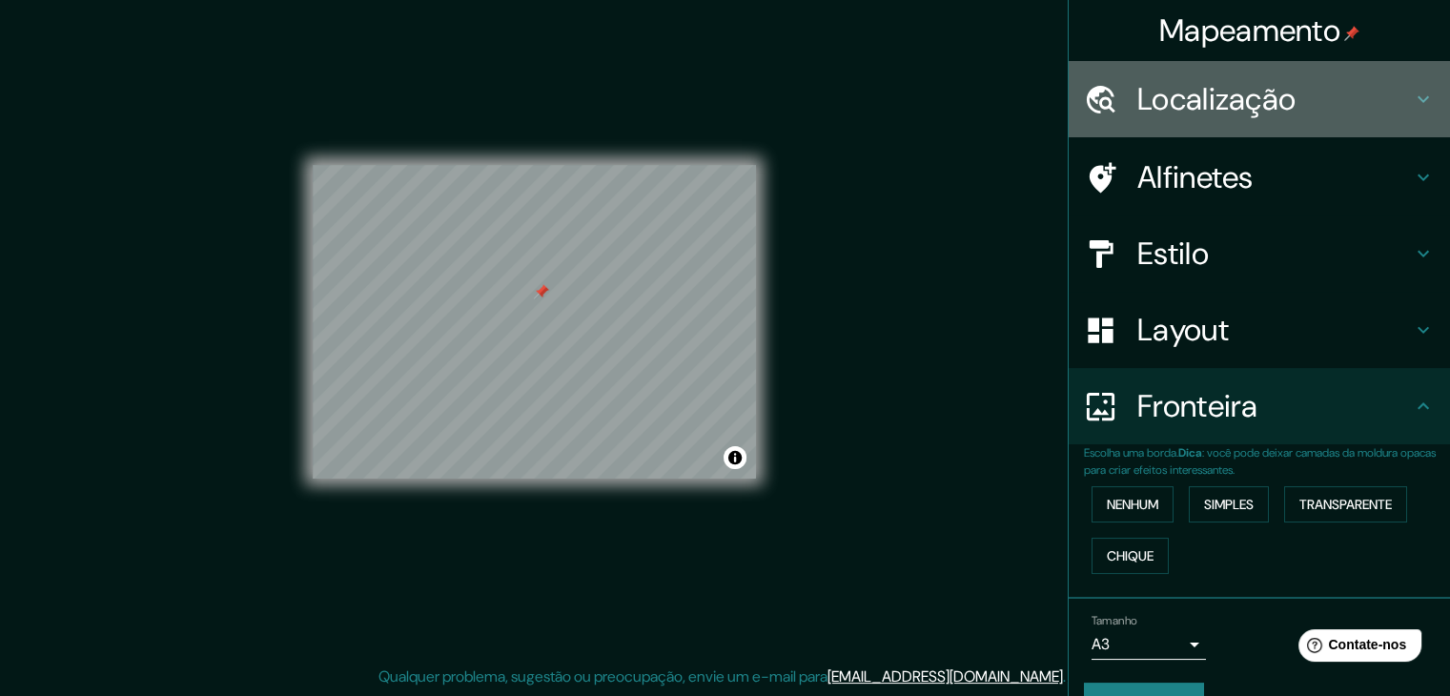
click at [1181, 100] on font "Localização" at bounding box center [1216, 99] width 158 height 40
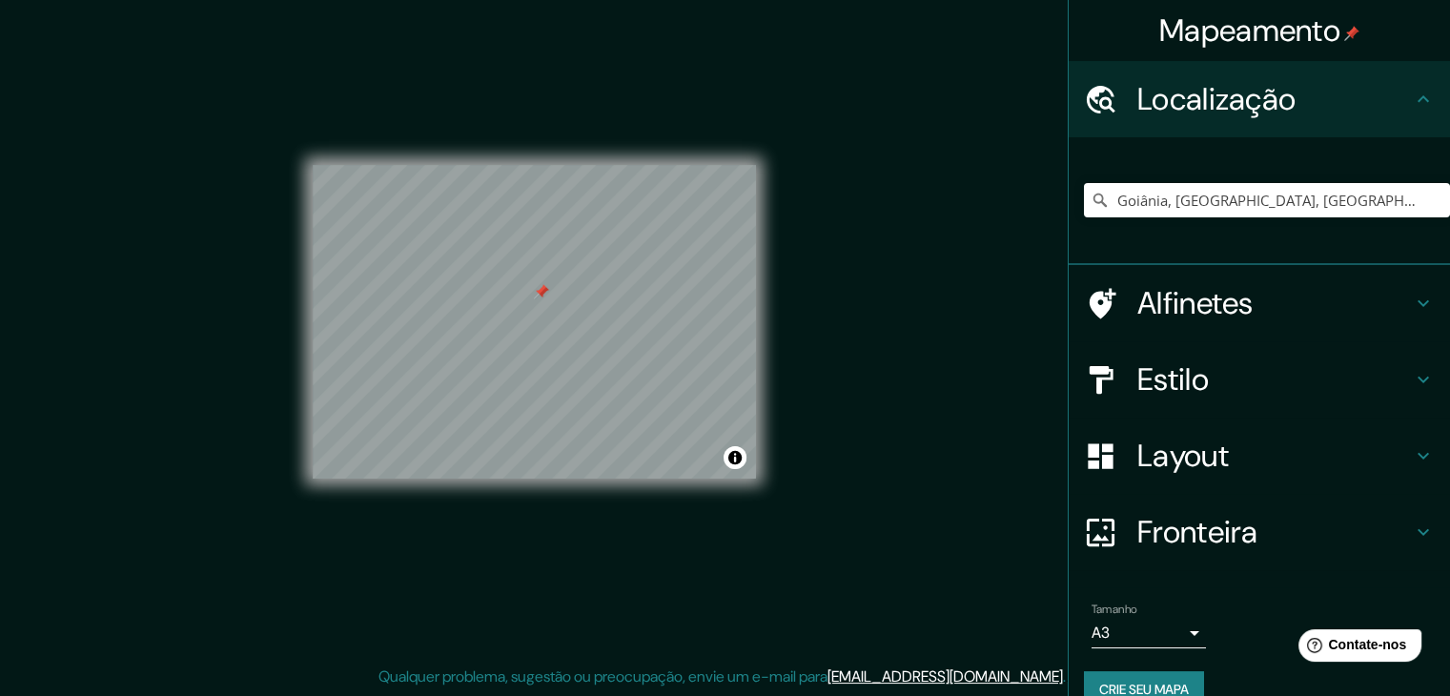
click at [1193, 309] on font "Alfinetes" at bounding box center [1195, 303] width 116 height 40
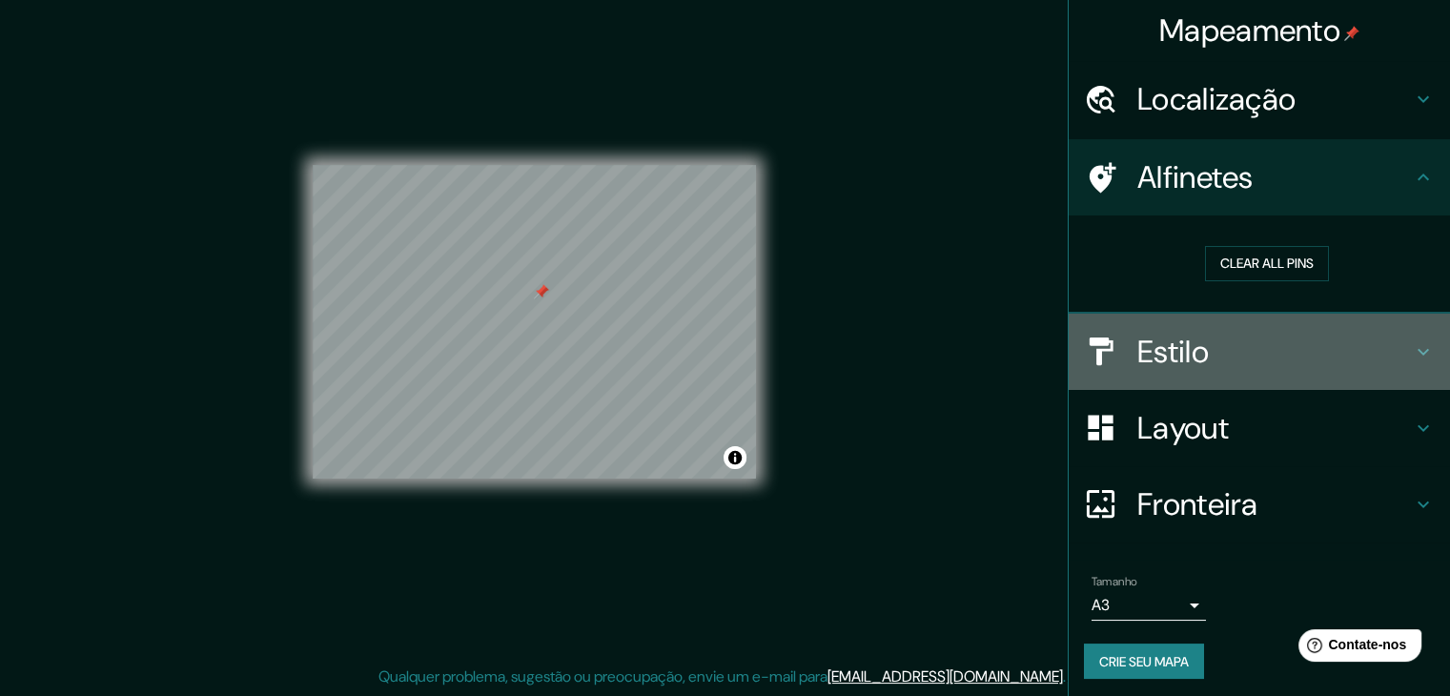
click at [1199, 336] on h4 "Estilo" at bounding box center [1274, 352] width 275 height 38
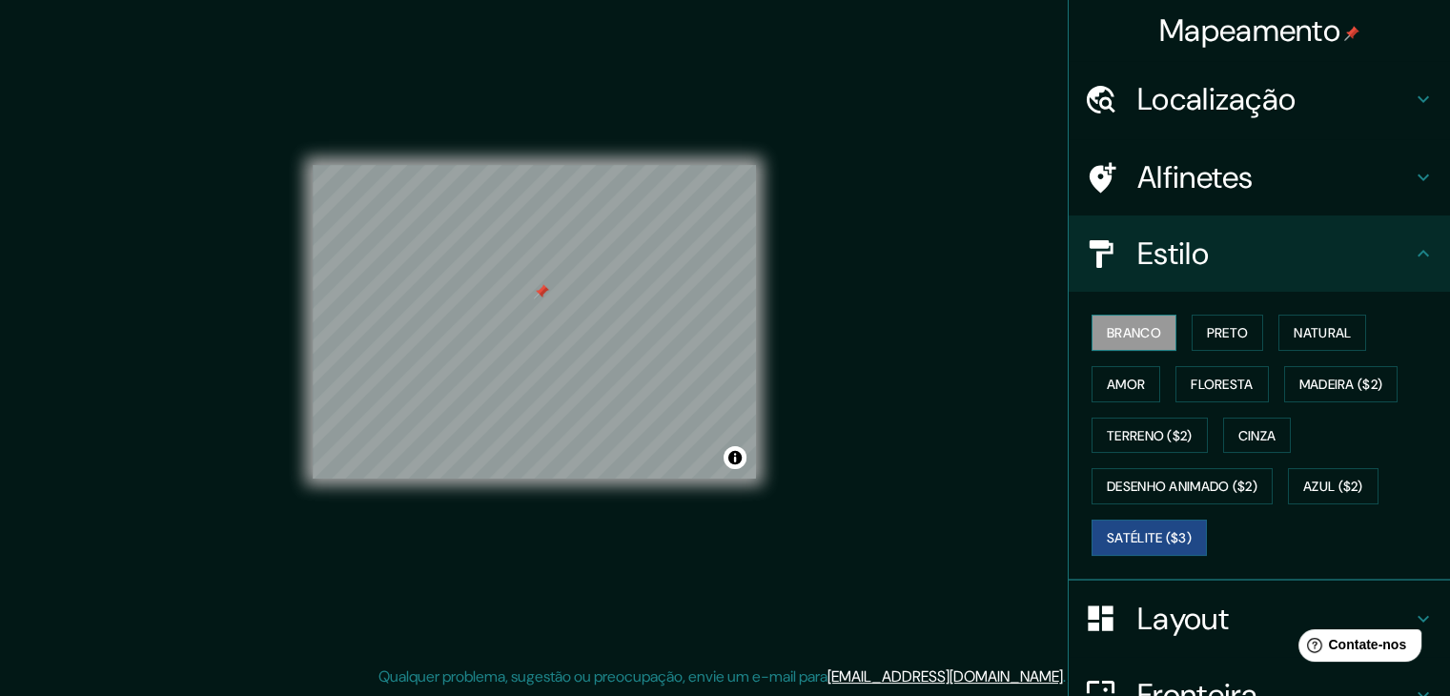
click at [1115, 339] on font "Branco" at bounding box center [1134, 332] width 54 height 17
click at [1208, 336] on font "Preto" at bounding box center [1228, 332] width 42 height 17
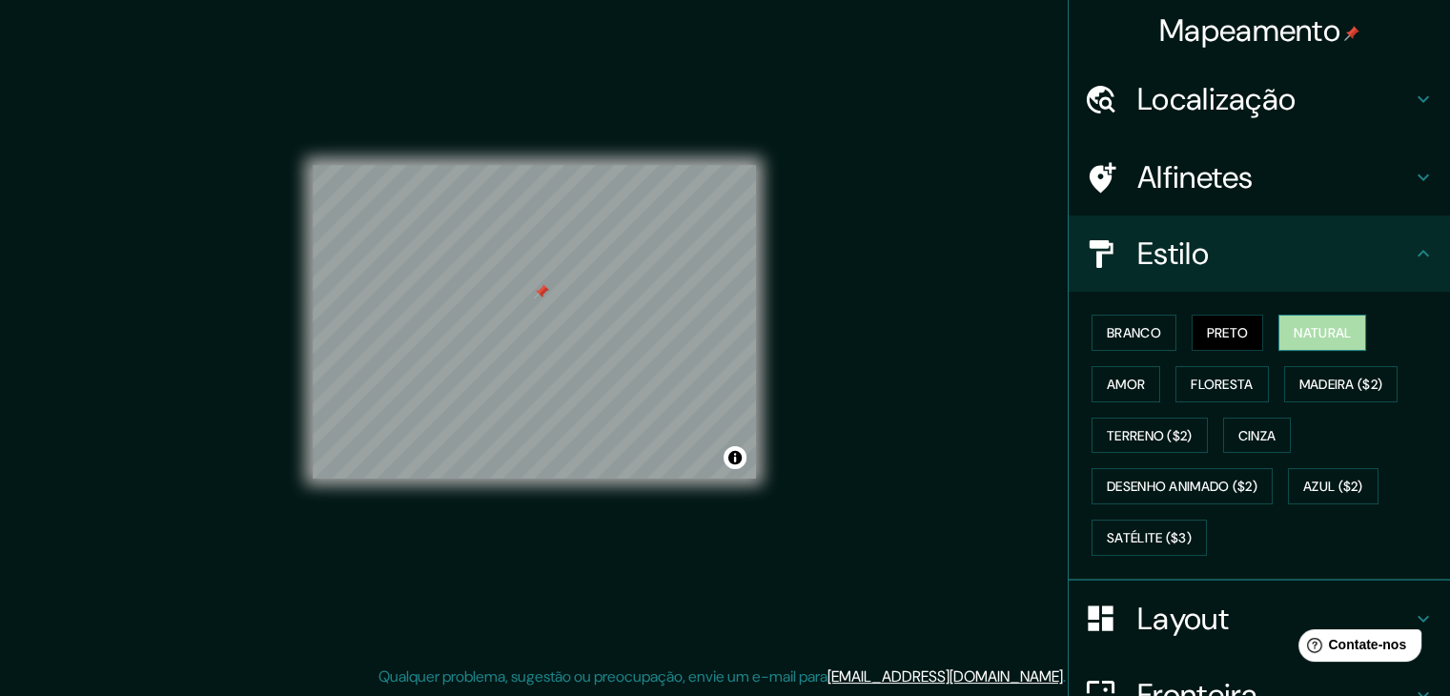
click at [1320, 336] on font "Natural" at bounding box center [1322, 332] width 57 height 17
